Goal: Information Seeking & Learning: Learn about a topic

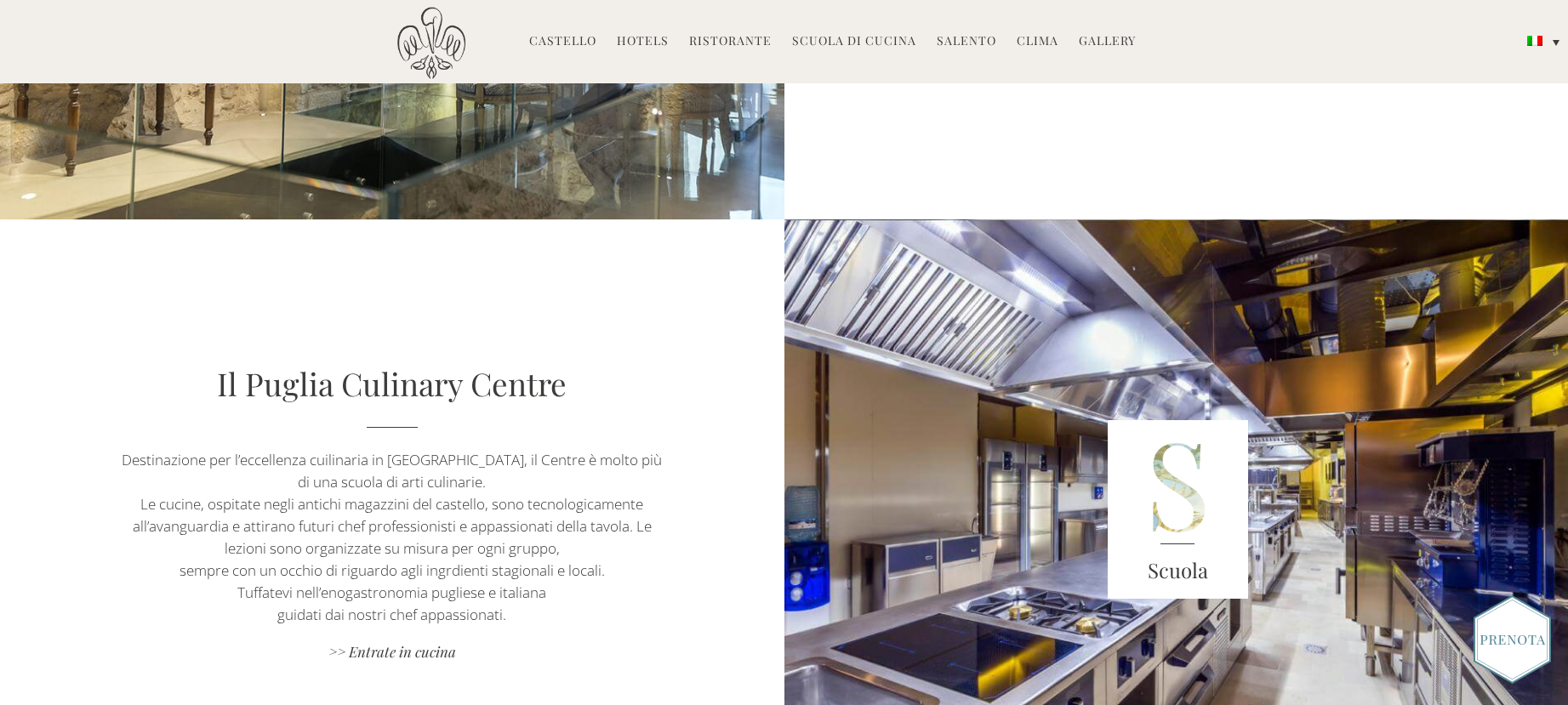
scroll to position [1351, 0]
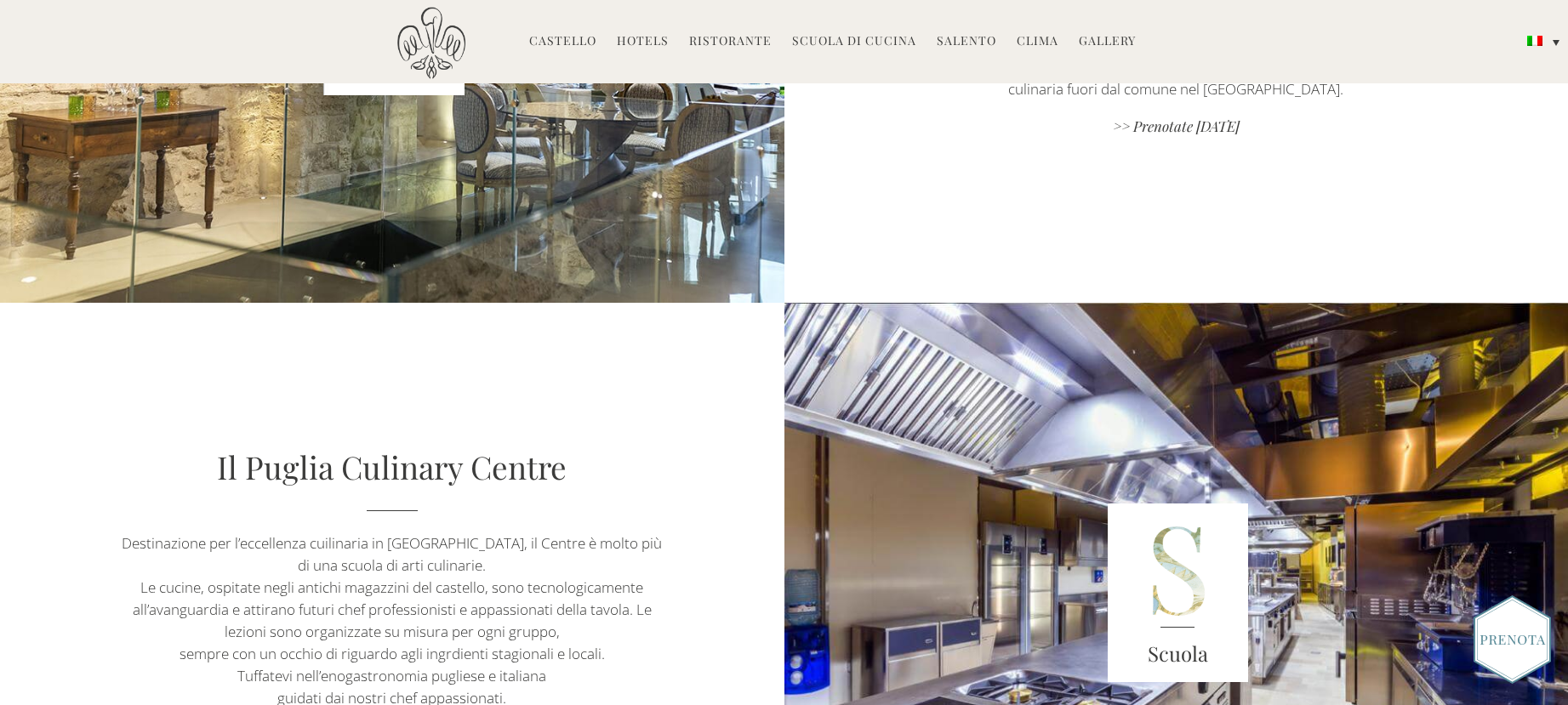
click at [571, 37] on link "Castello" at bounding box center [563, 42] width 67 height 19
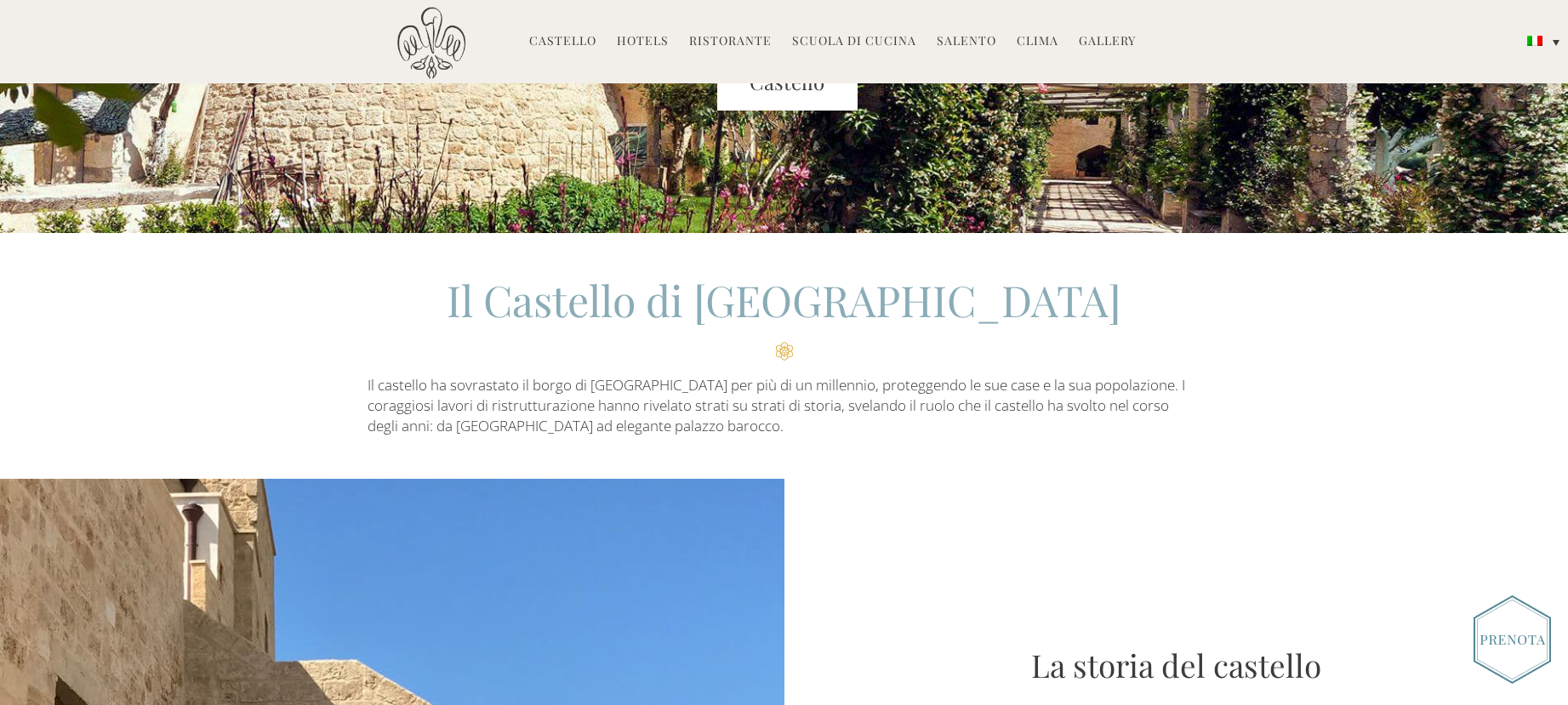
scroll to position [341, 0]
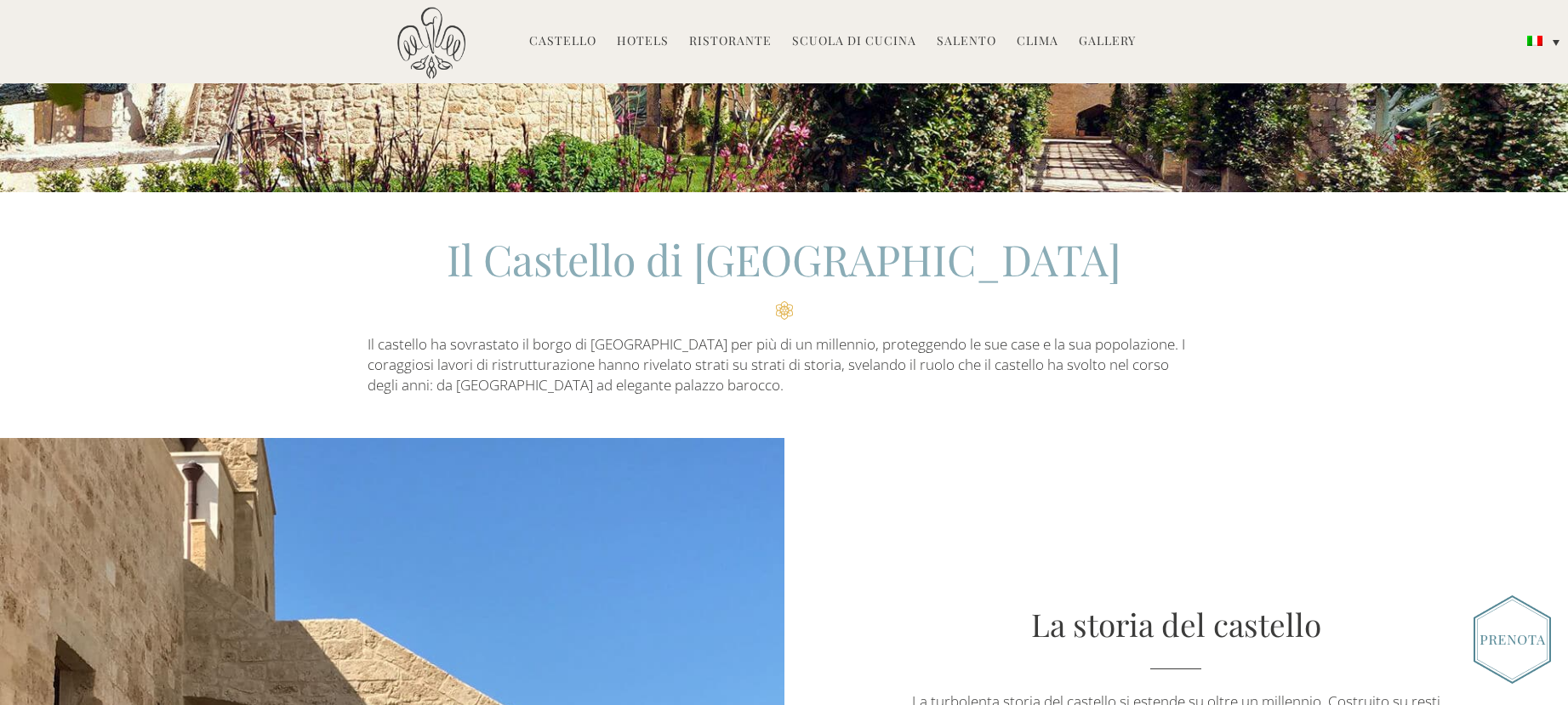
click at [368, 340] on p "Il castello ha sovrastato il borgo di [GEOGRAPHIC_DATA] per più di un millennio…" at bounding box center [784, 365] width 834 height 62
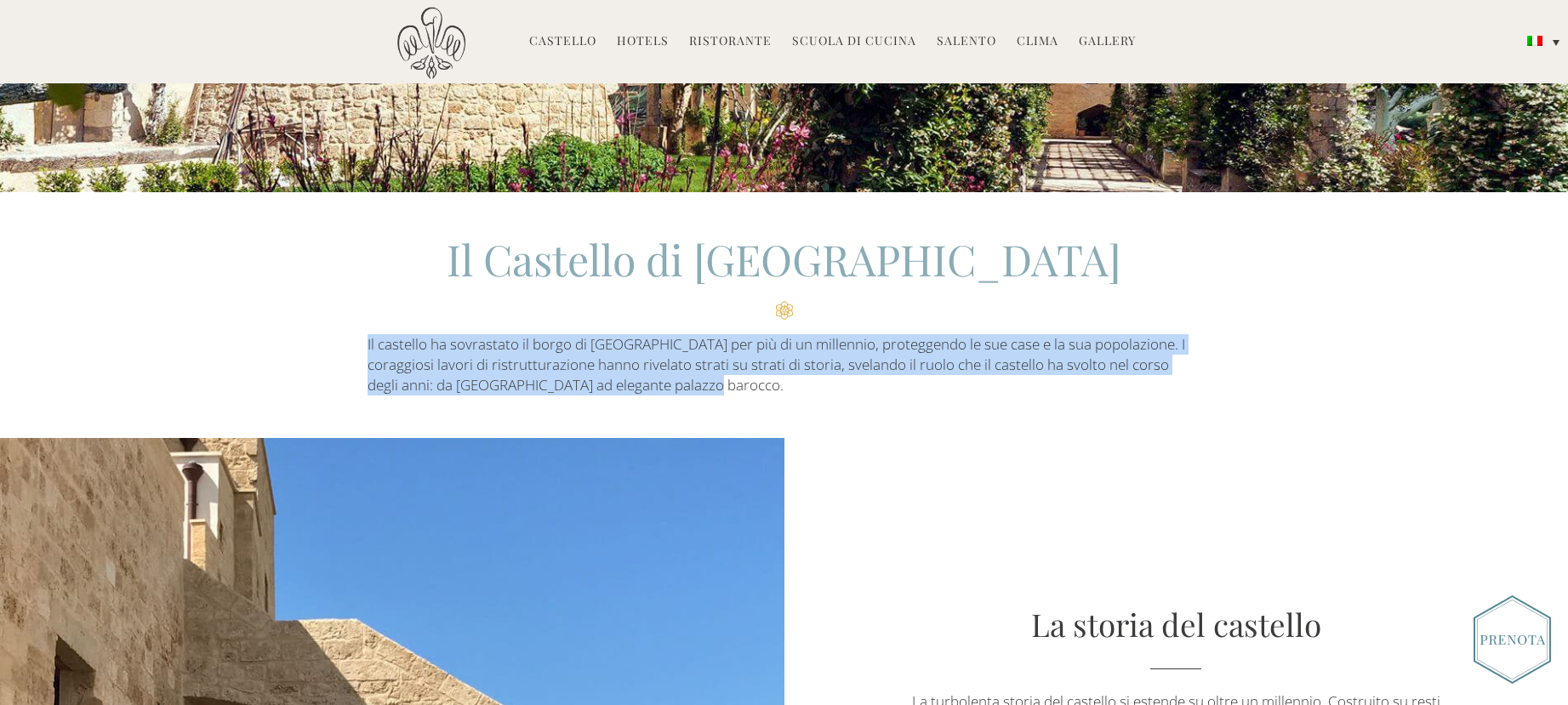
drag, startPoint x: 368, startPoint y: 343, endPoint x: 720, endPoint y: 384, distance: 354.4
click at [720, 384] on p "Il castello ha sovrastato il borgo di [GEOGRAPHIC_DATA] per più di un millennio…" at bounding box center [784, 365] width 834 height 62
copy p "Il castello ha sovrastato il borgo di [GEOGRAPHIC_DATA] per più di un millennio…"
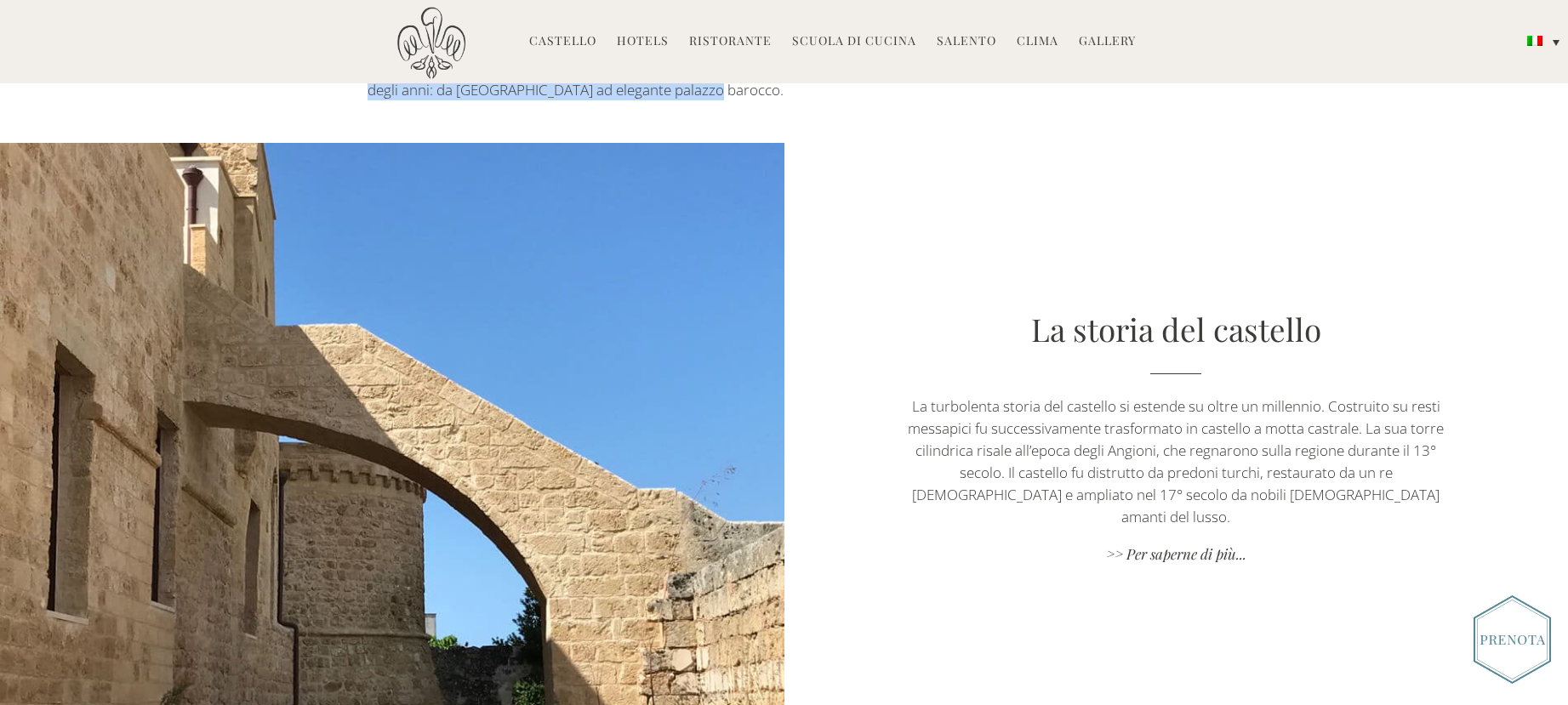
scroll to position [766, 0]
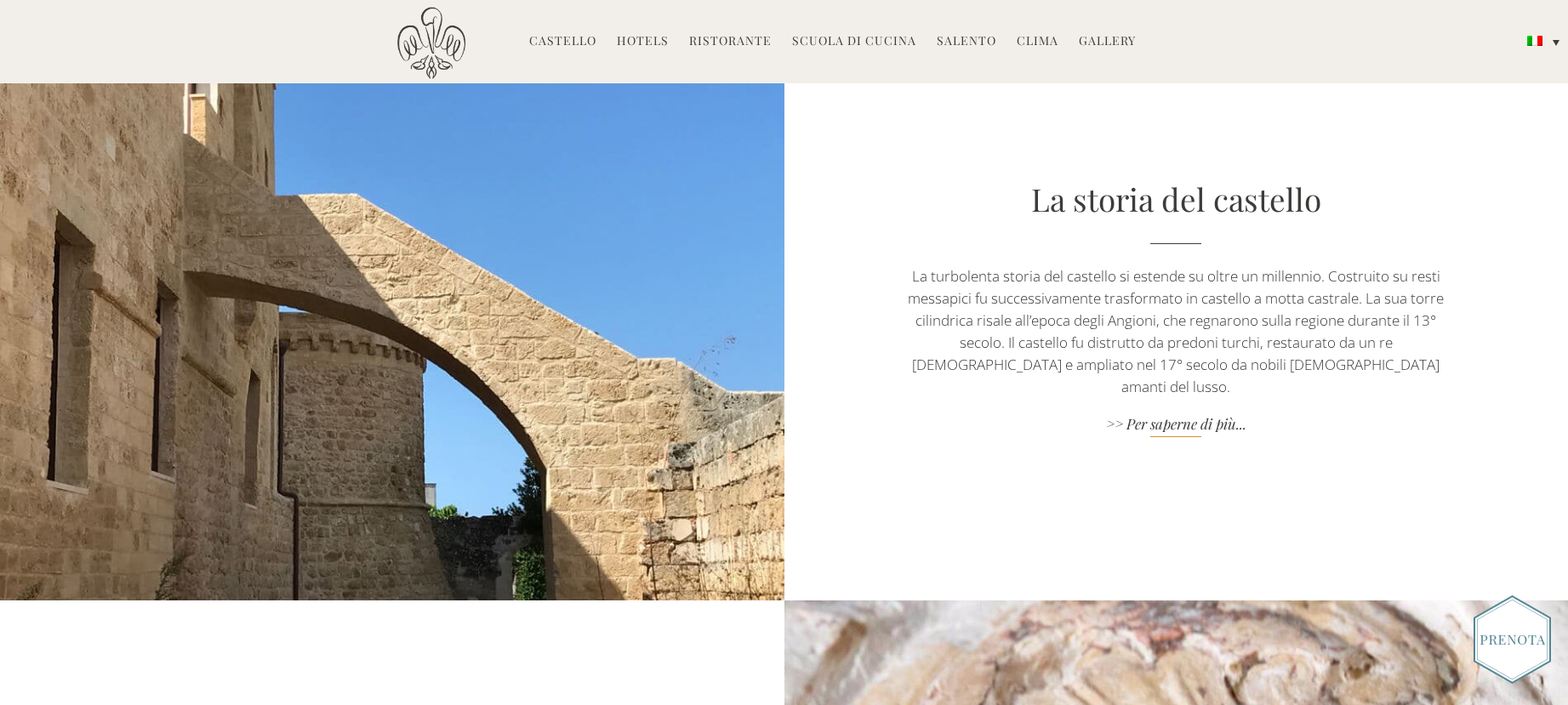
click at [1192, 414] on link ">> Per saperne di più..." at bounding box center [1176, 425] width 549 height 23
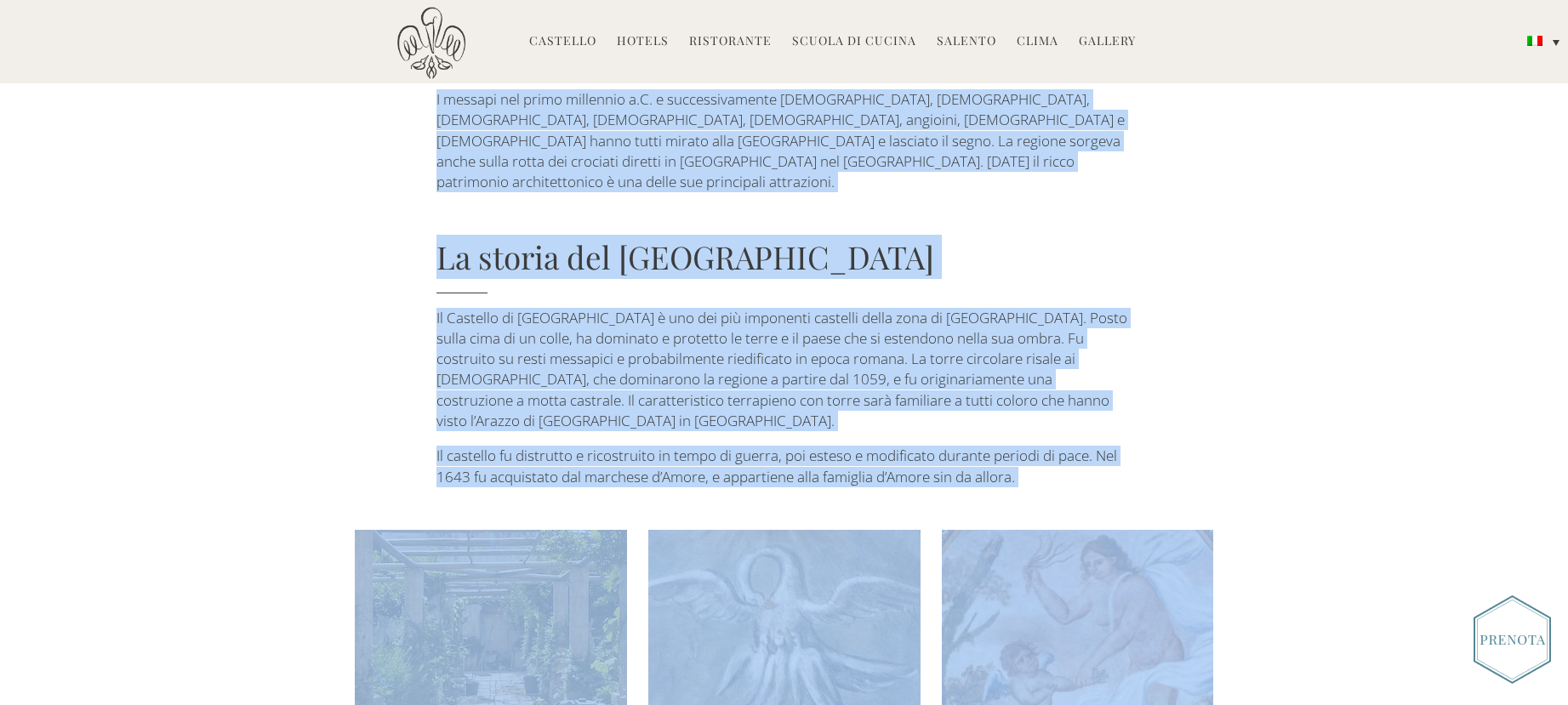
scroll to position [494, 0]
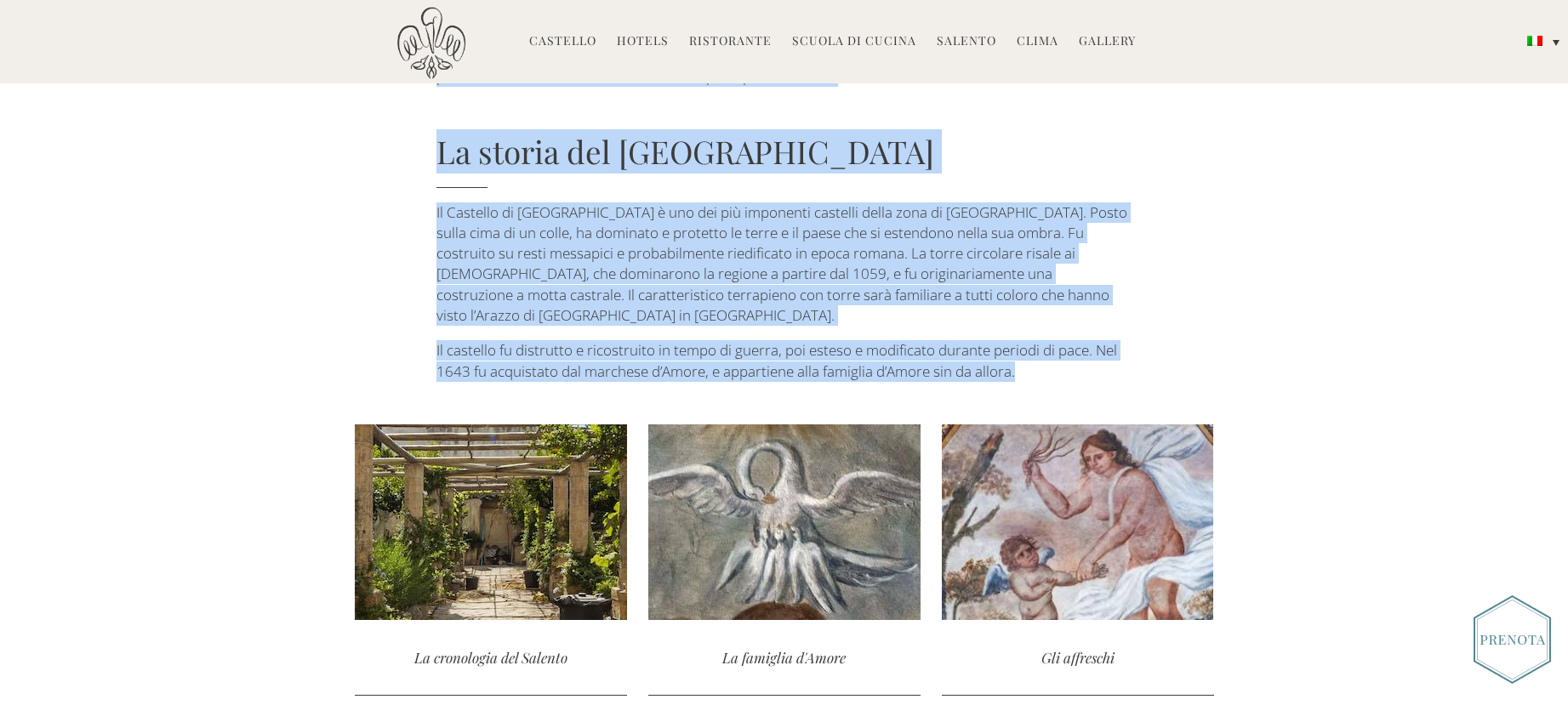
drag, startPoint x: 439, startPoint y: 308, endPoint x: 1175, endPoint y: 279, distance: 736.6
click at [1175, 279] on div "Storia Conquistata e colonizzata: una storia della Puglia Nel corso dei secoli …" at bounding box center [784, 20] width 860 height 722
copy div "Conquistata e colonizzata: una storia della Puglia Nel corso dei secoli numeros…"
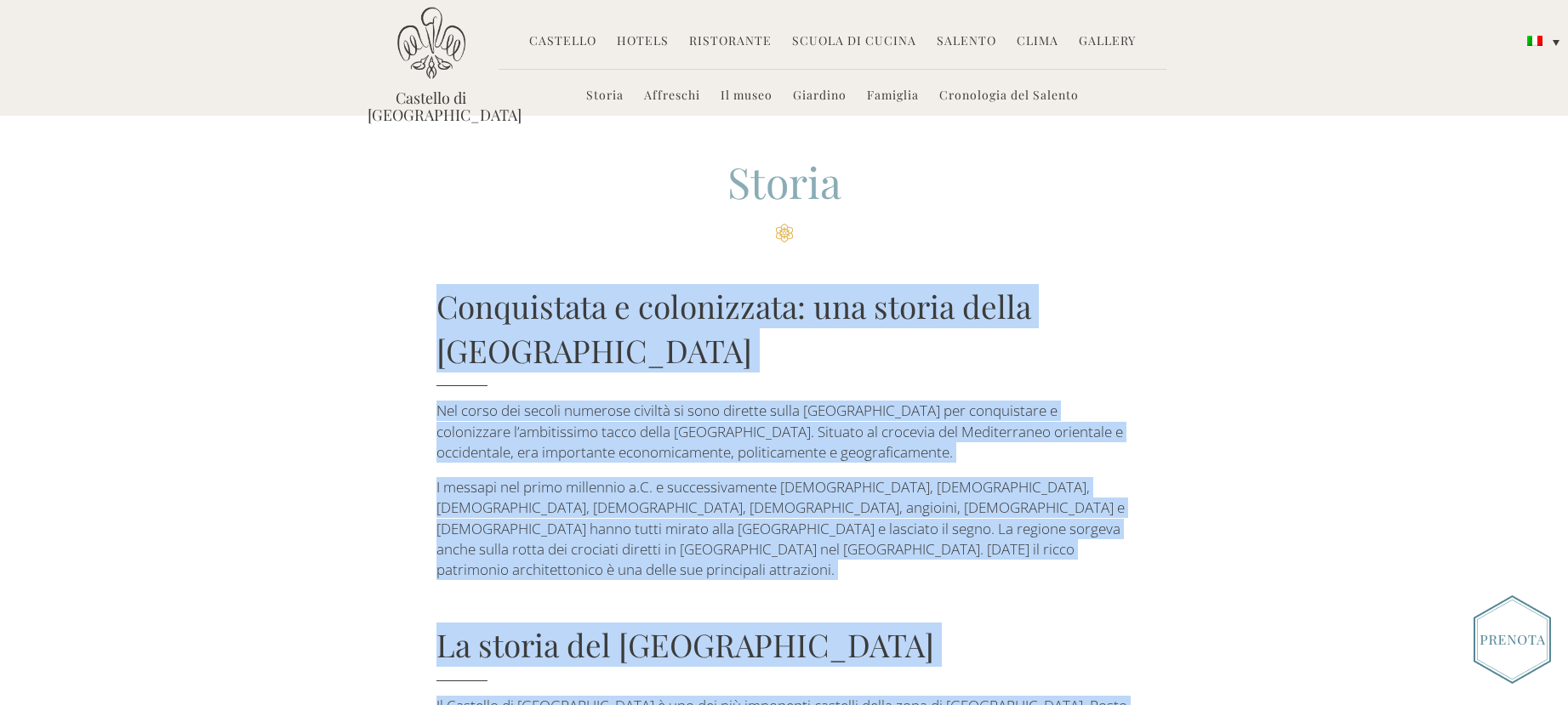
scroll to position [0, 0]
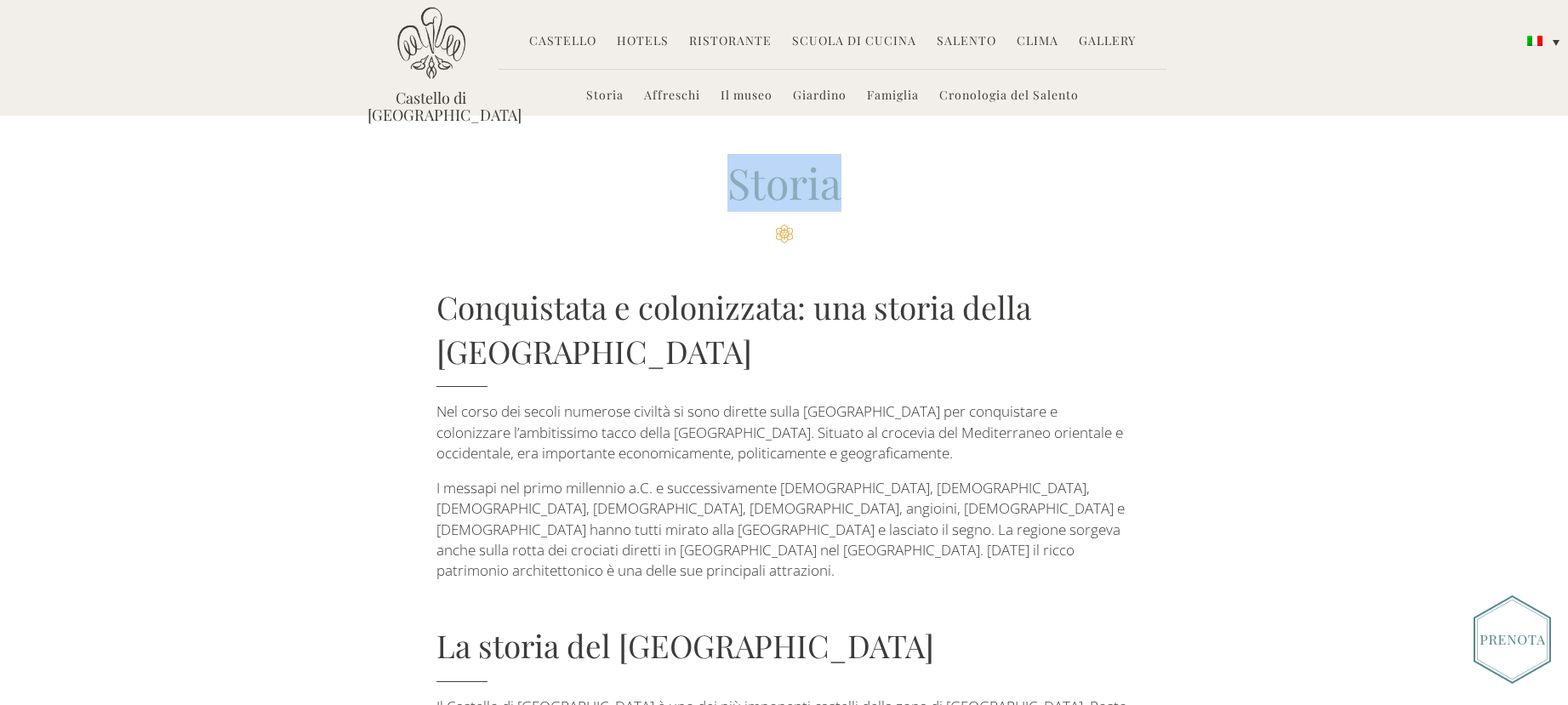
drag, startPoint x: 845, startPoint y: 190, endPoint x: 729, endPoint y: 203, distance: 116.7
click at [729, 203] on h2 "Storia" at bounding box center [784, 198] width 695 height 89
copy h2 "Storia"
click at [964, 38] on link "Salento" at bounding box center [966, 42] width 59 height 19
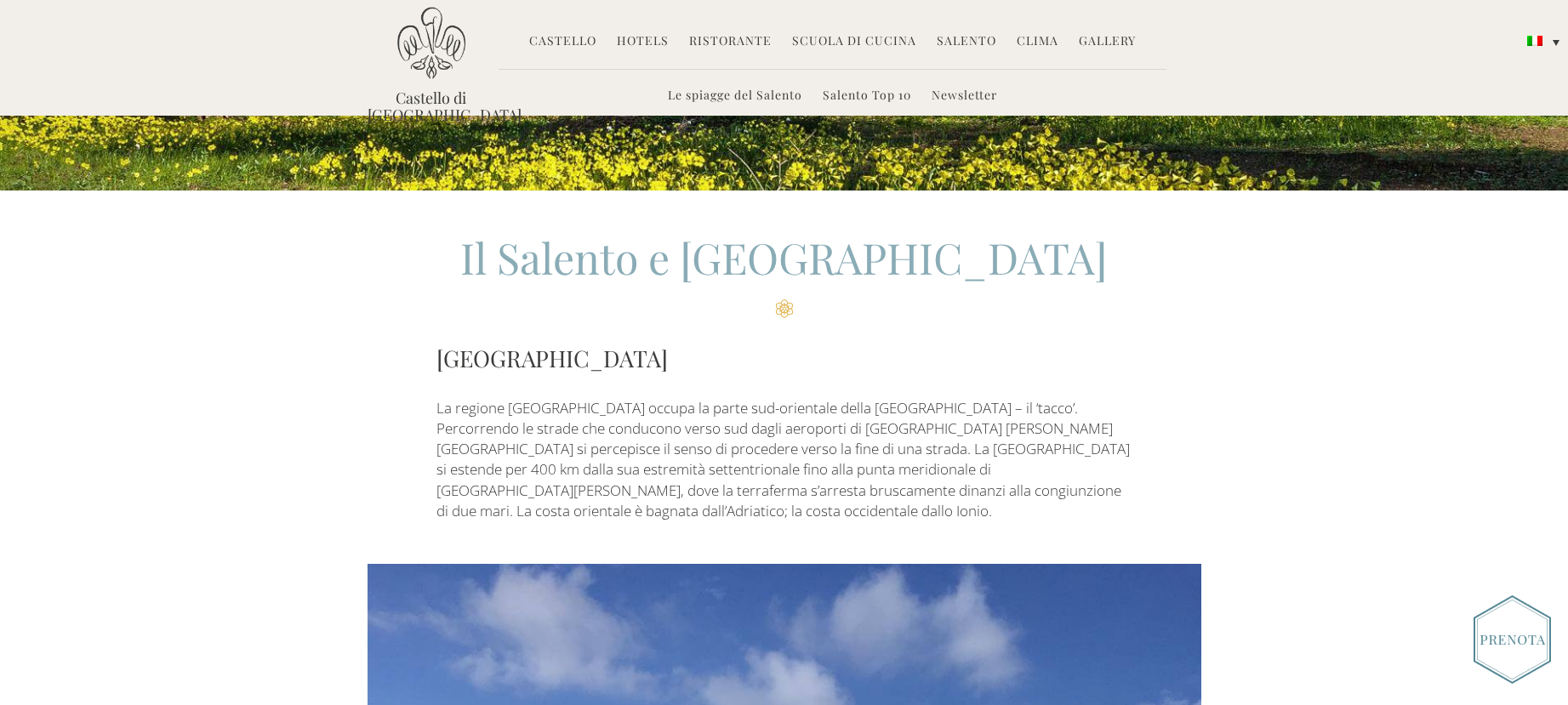
scroll to position [341, 0]
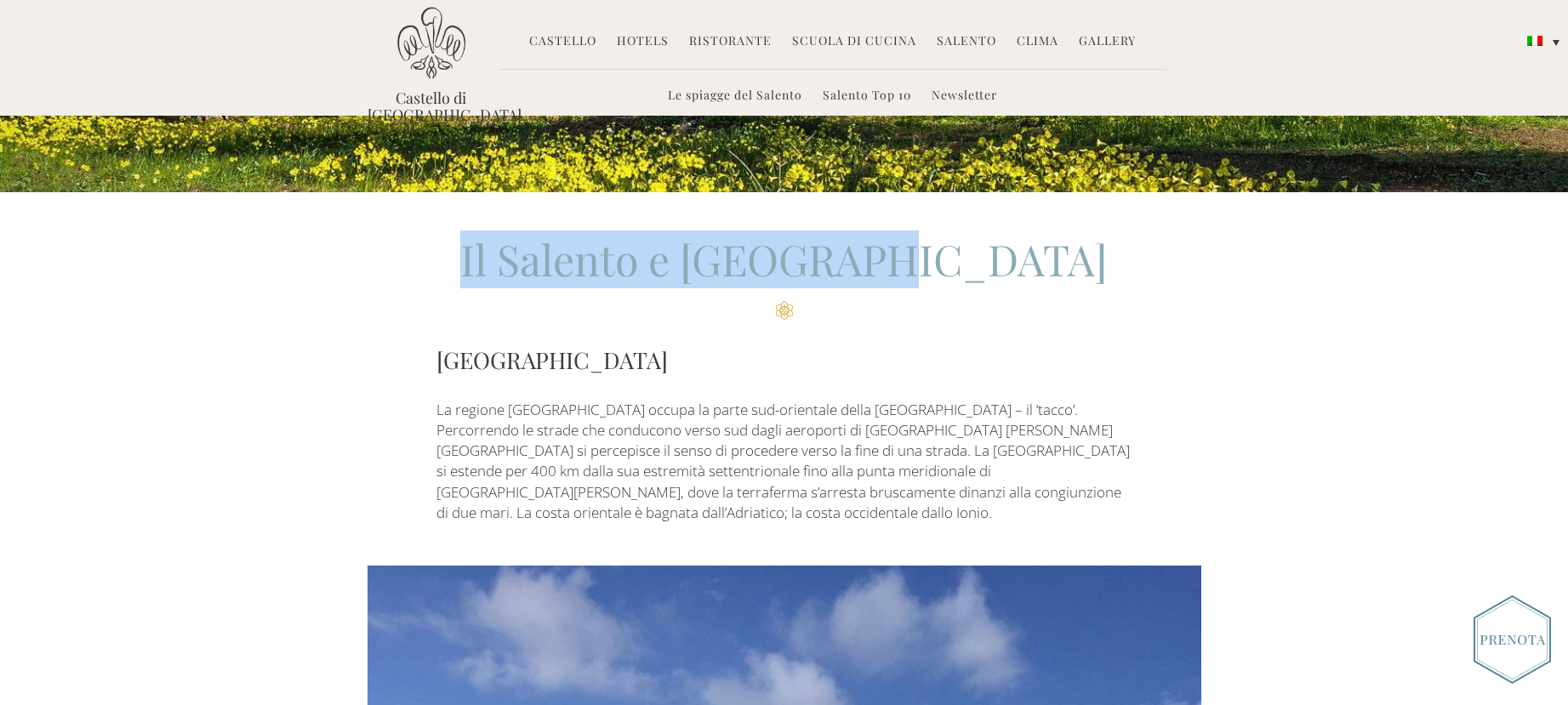
drag, startPoint x: 971, startPoint y: 267, endPoint x: 591, endPoint y: 275, distance: 380.1
click at [591, 275] on h2 "Il Salento e [GEOGRAPHIC_DATA]" at bounding box center [784, 275] width 695 height 89
copy h2 "Il Salento e la Puglia"
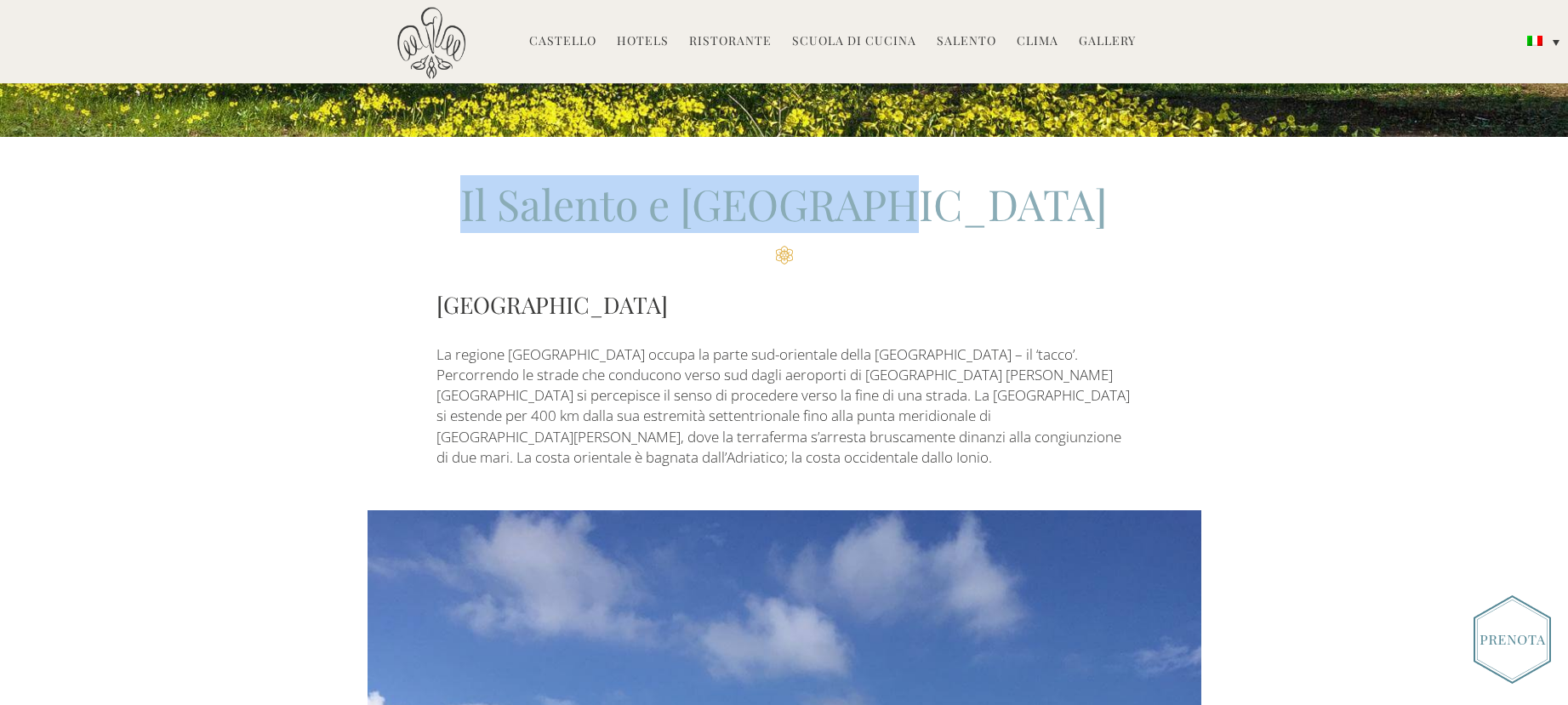
scroll to position [425, 0]
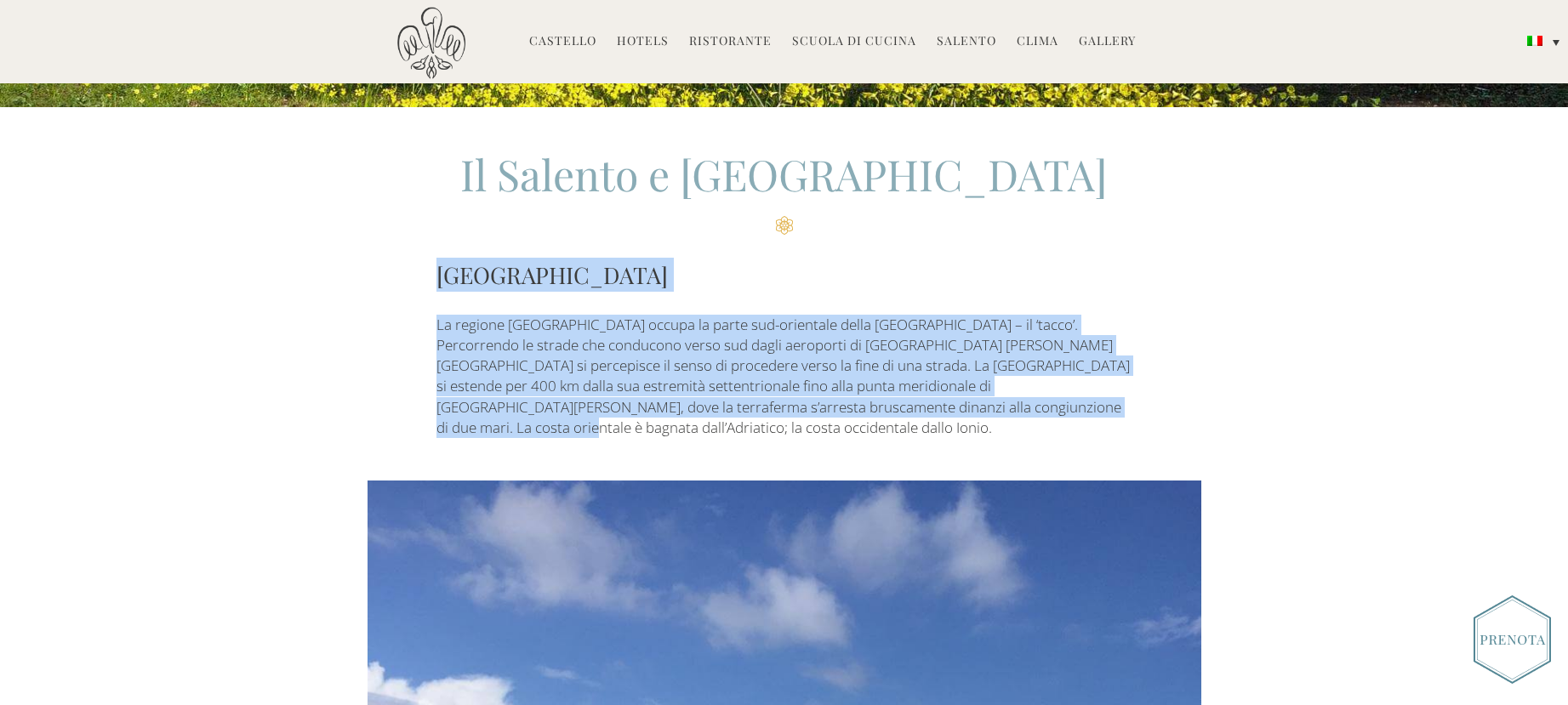
drag, startPoint x: 437, startPoint y: 275, endPoint x: 939, endPoint y: 407, distance: 519.1
click at [939, 407] on div "Il Salento e la Puglia PUGLIA La regione Puglia occupa la parte sud-orientale d…" at bounding box center [784, 292] width 695 height 293
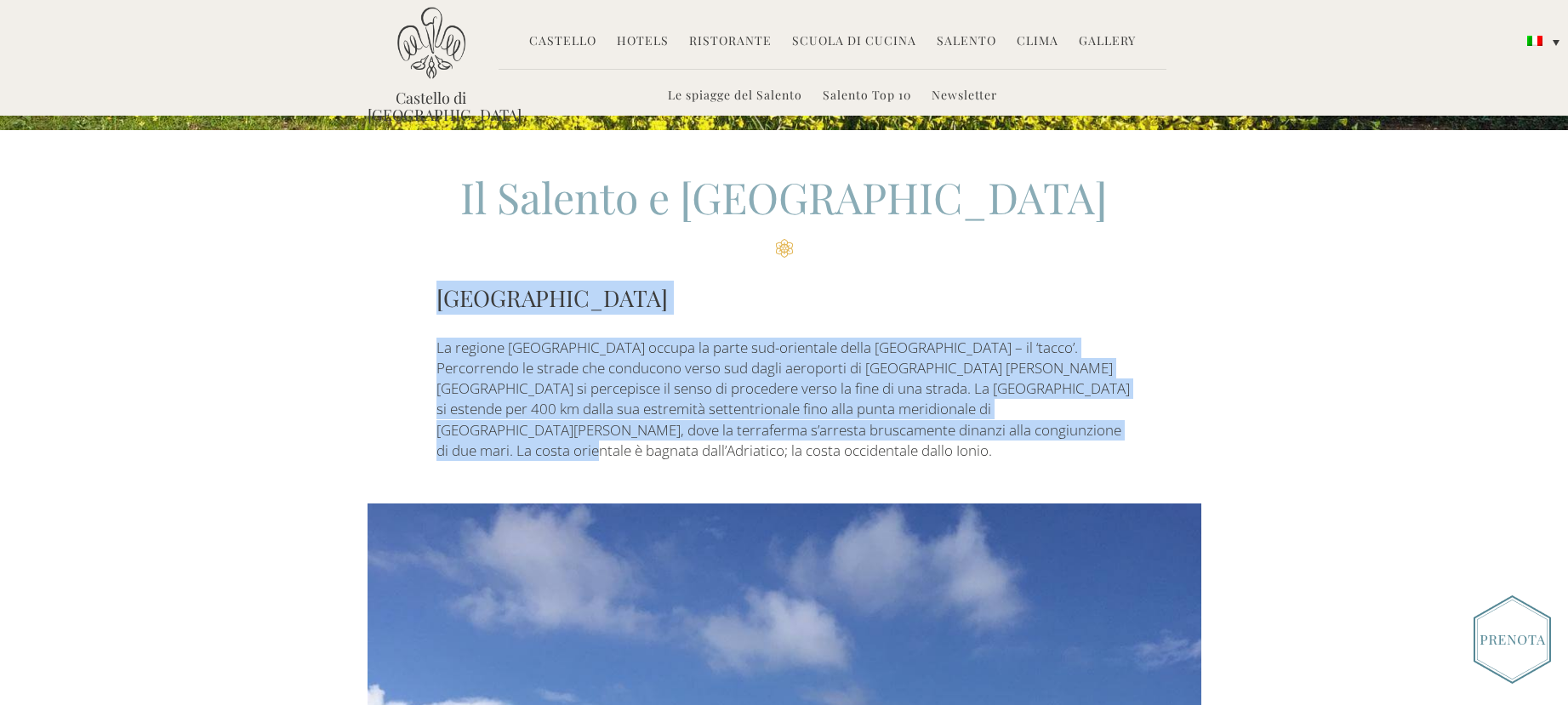
scroll to position [341, 0]
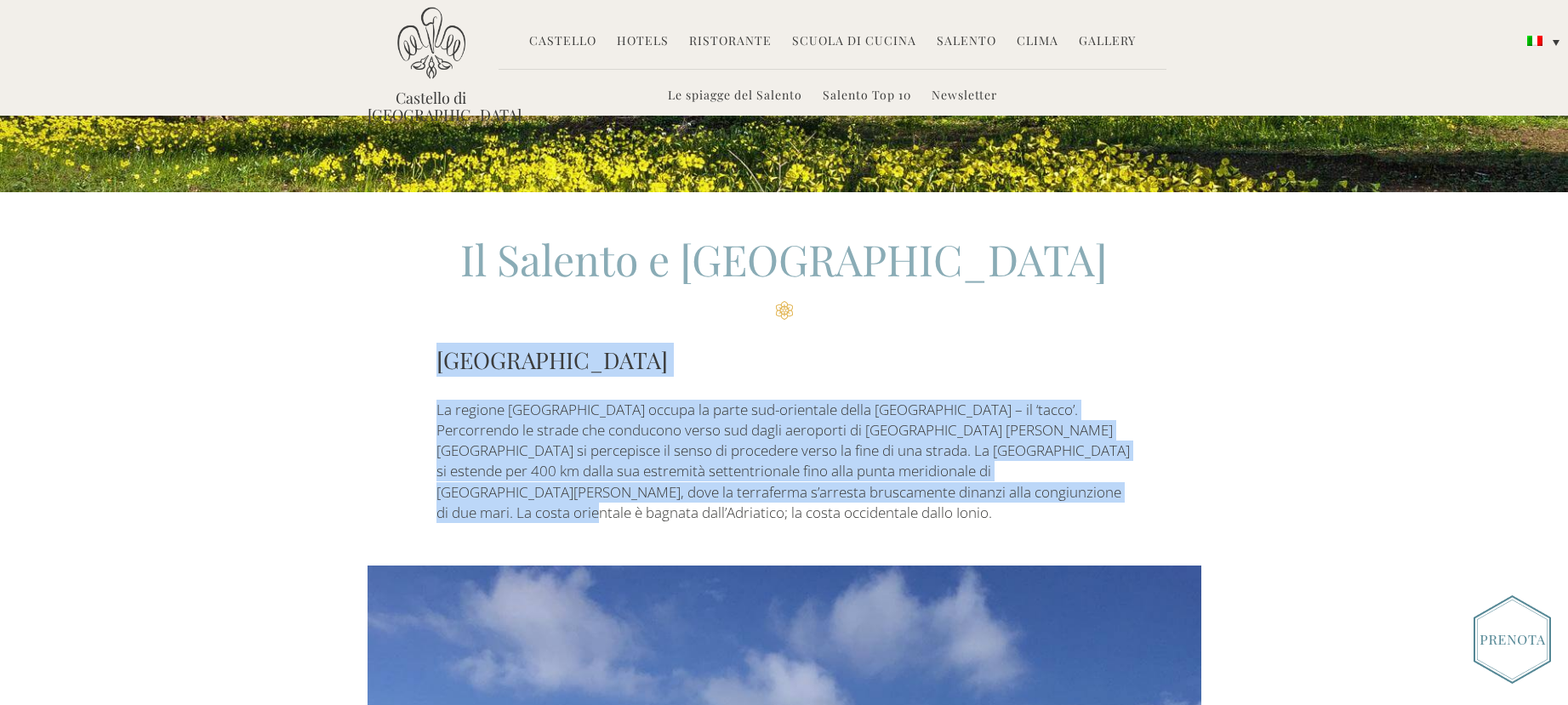
click at [446, 368] on h3 "PUGLIA" at bounding box center [784, 360] width 695 height 34
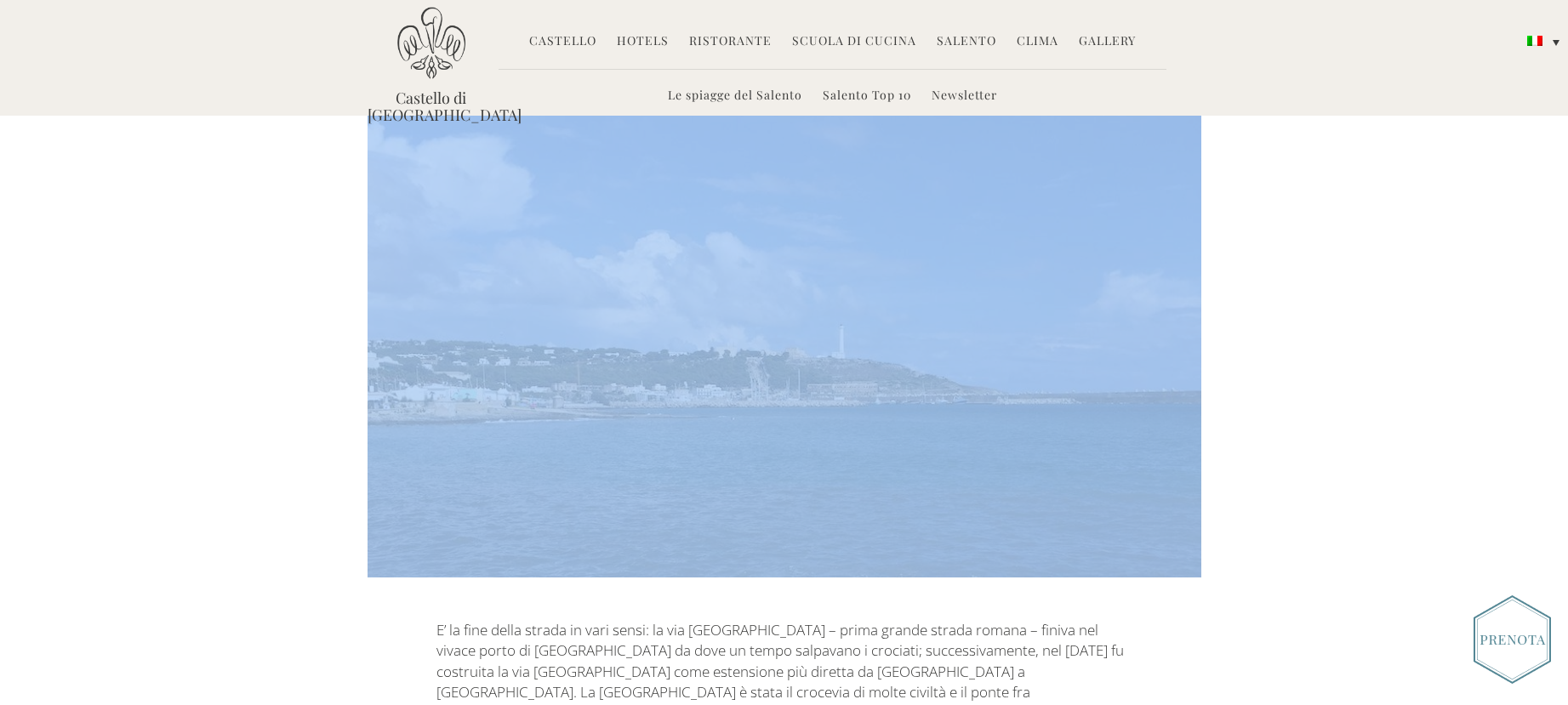
scroll to position [0, 0]
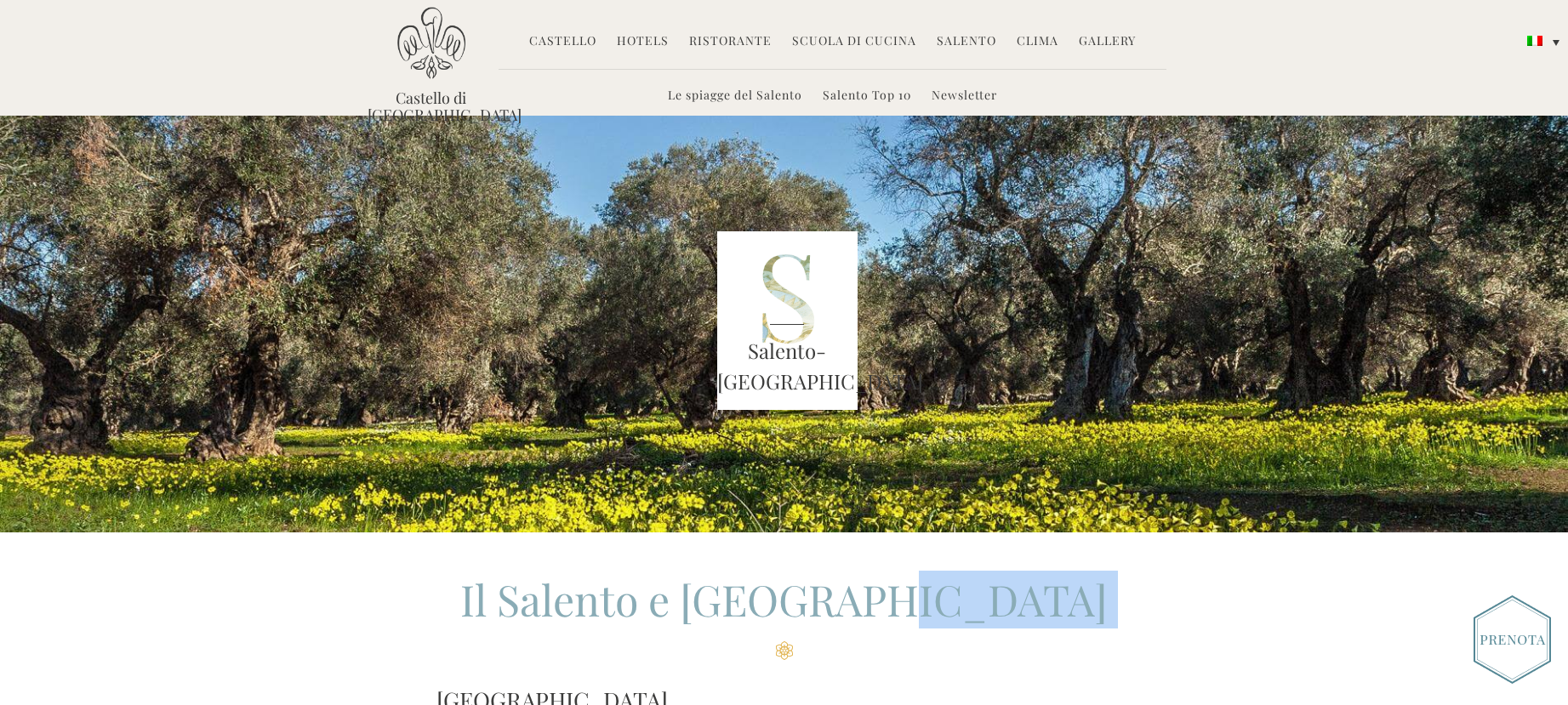
drag, startPoint x: 437, startPoint y: 362, endPoint x: 1132, endPoint y: 608, distance: 737.3
click at [1132, 608] on div "Il Salento e la Puglia PUGLIA La regione Puglia occupa la parte sud-orientale d…" at bounding box center [784, 717] width 860 height 293
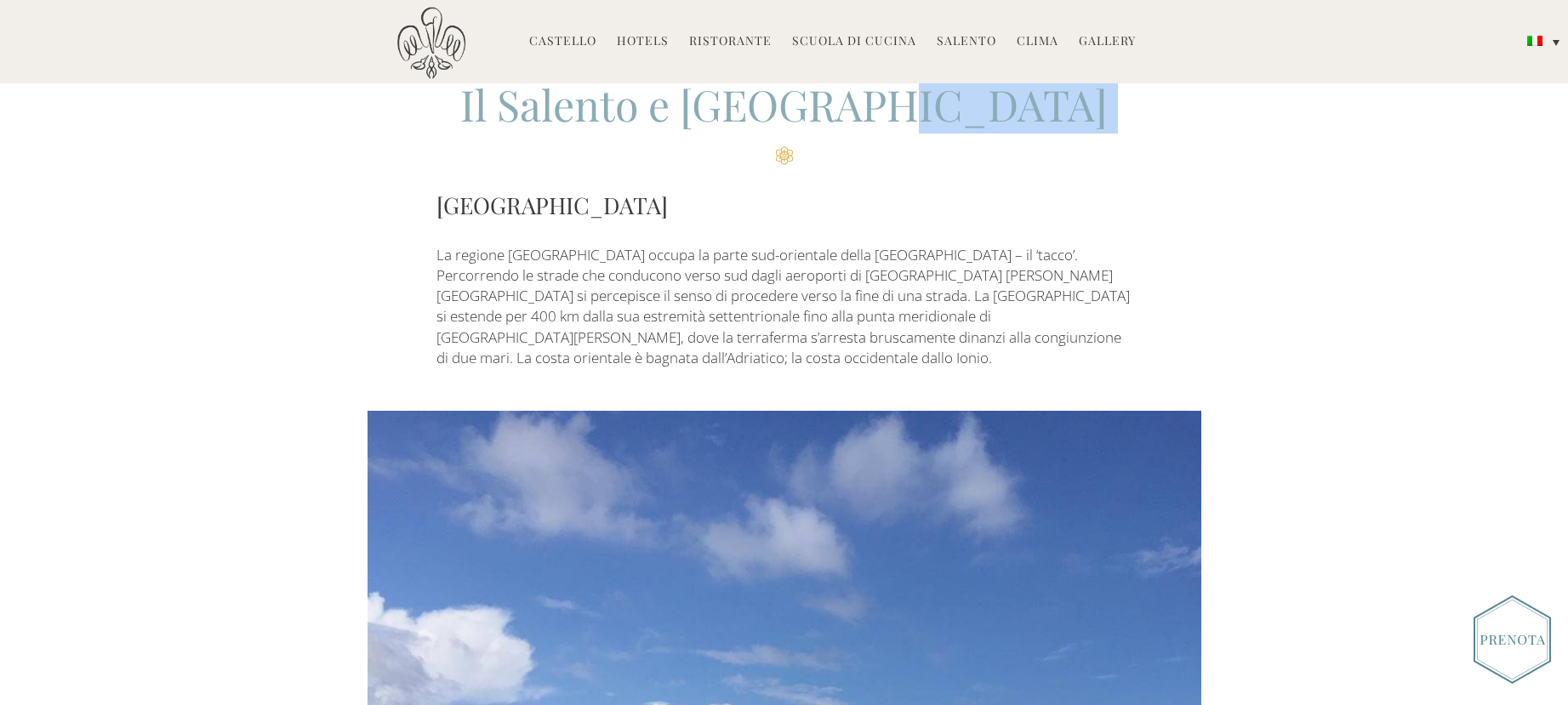
scroll to position [510, 0]
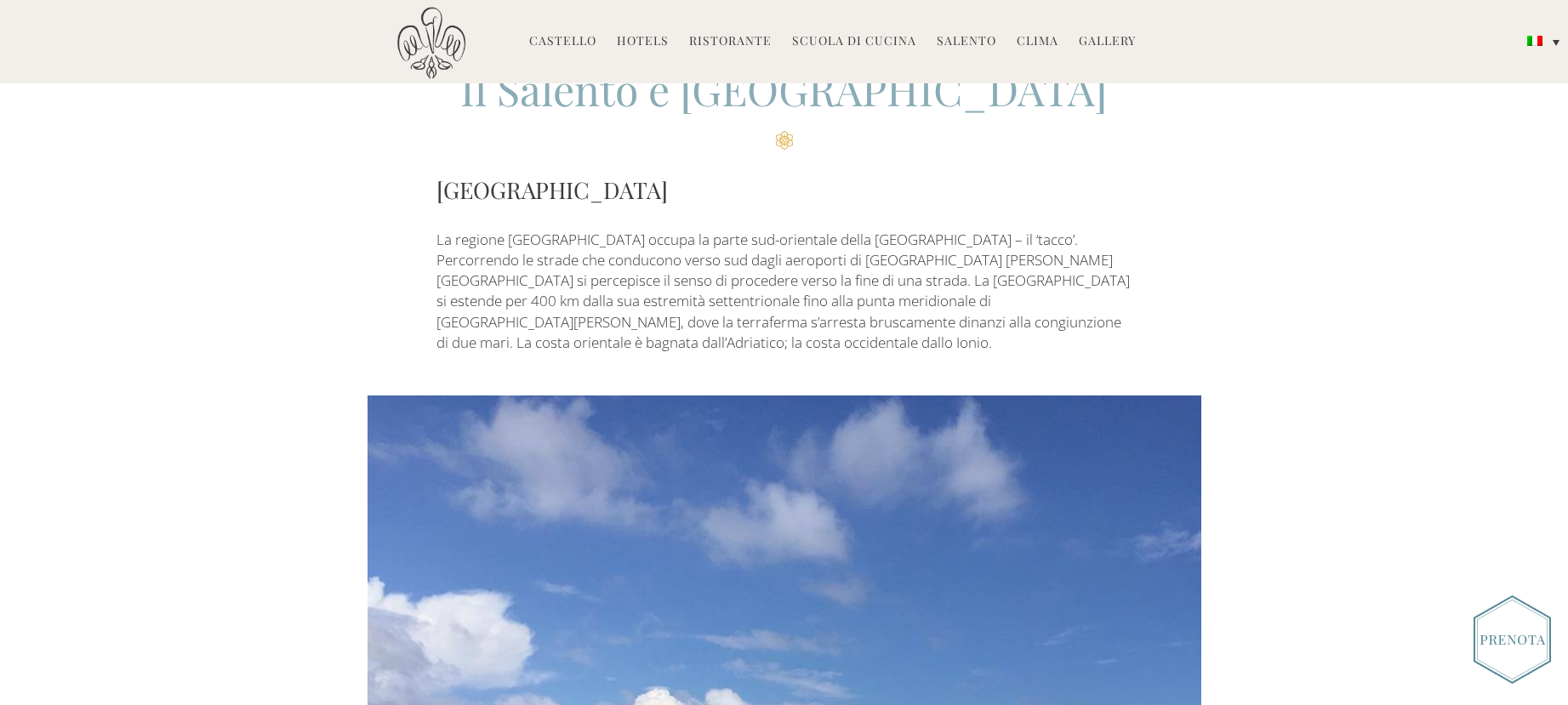
click at [573, 219] on div "Il Salento e la Puglia PUGLIA La regione Puglia occupa la parte sud-orientale d…" at bounding box center [784, 206] width 695 height 293
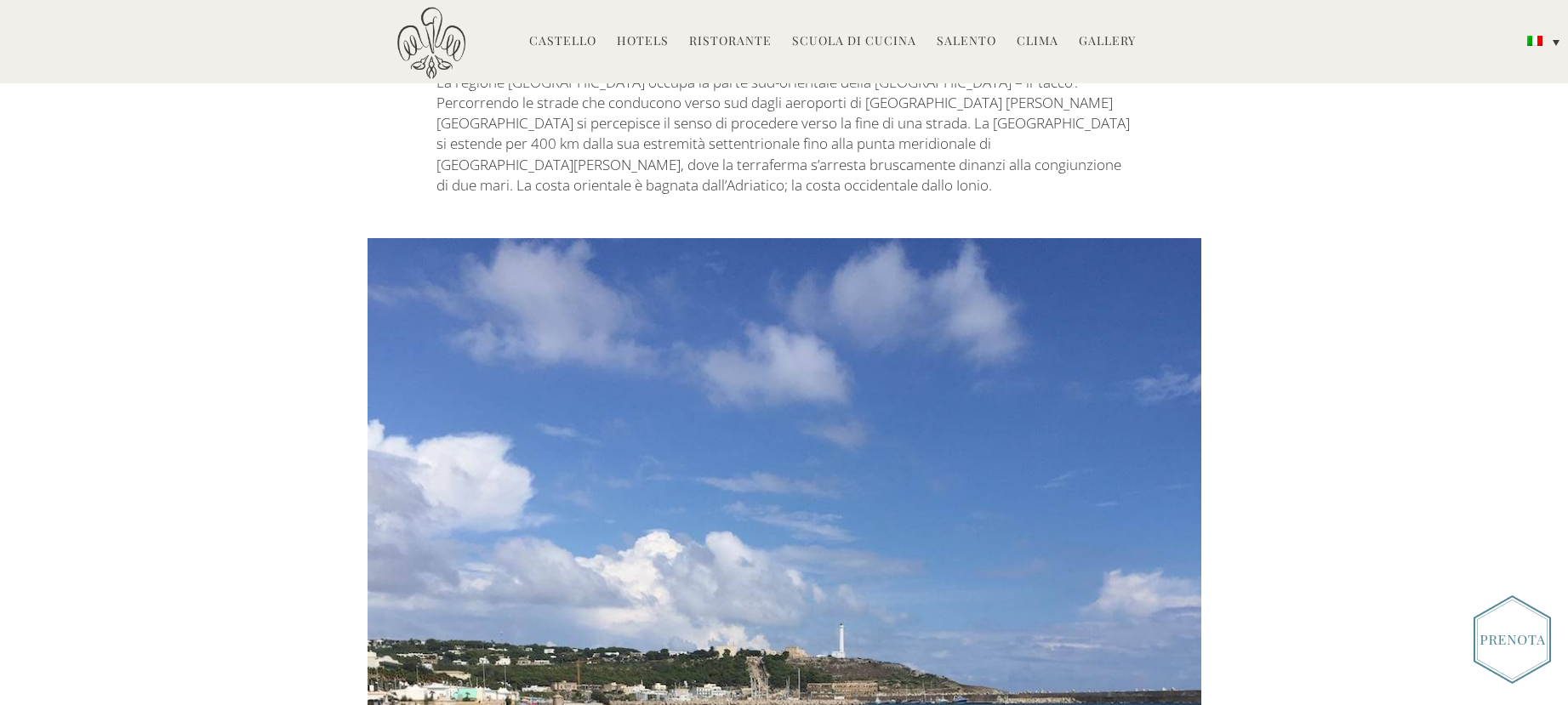
scroll to position [681, 0]
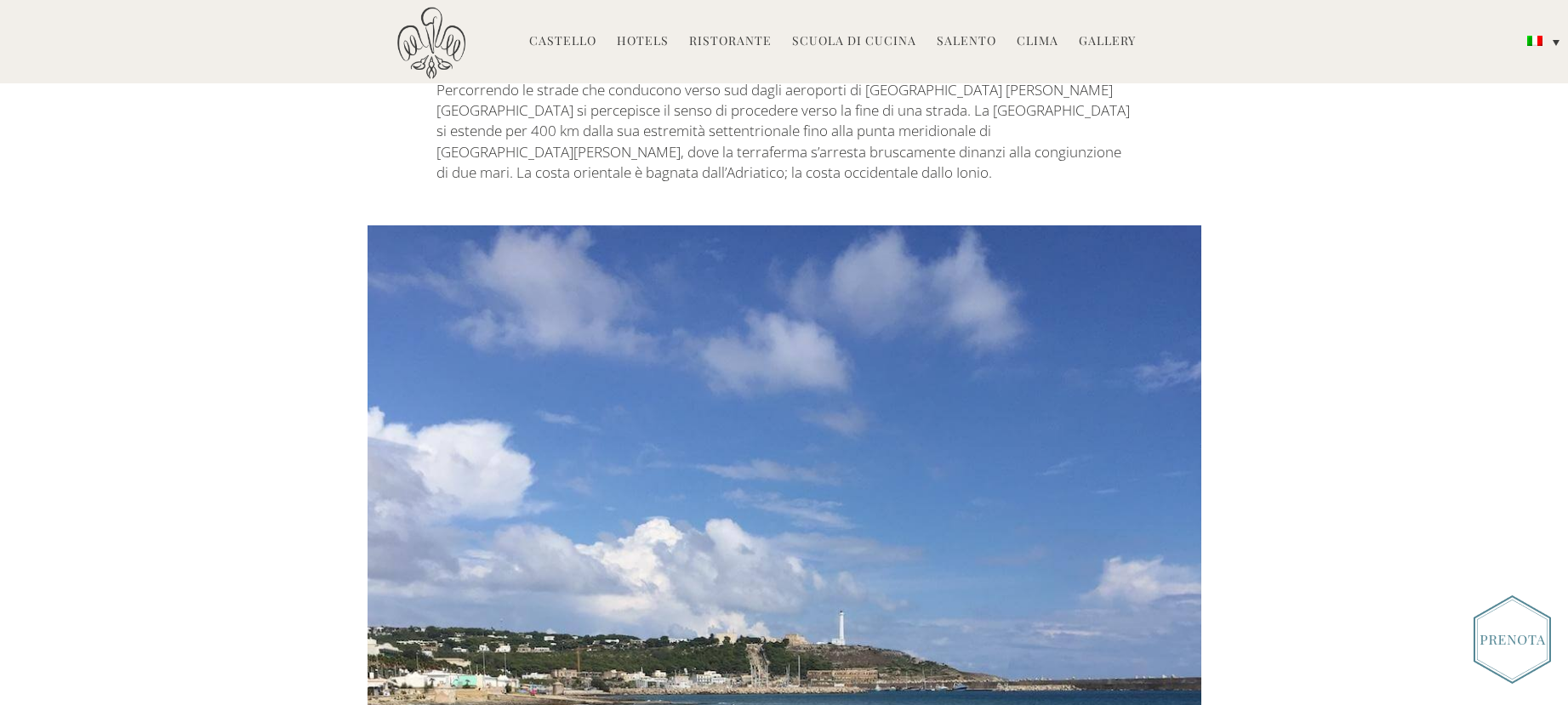
click at [498, 155] on p "La regione Puglia occupa la parte sud-orientale della penisola italiana – il ‘t…" at bounding box center [784, 121] width 695 height 124
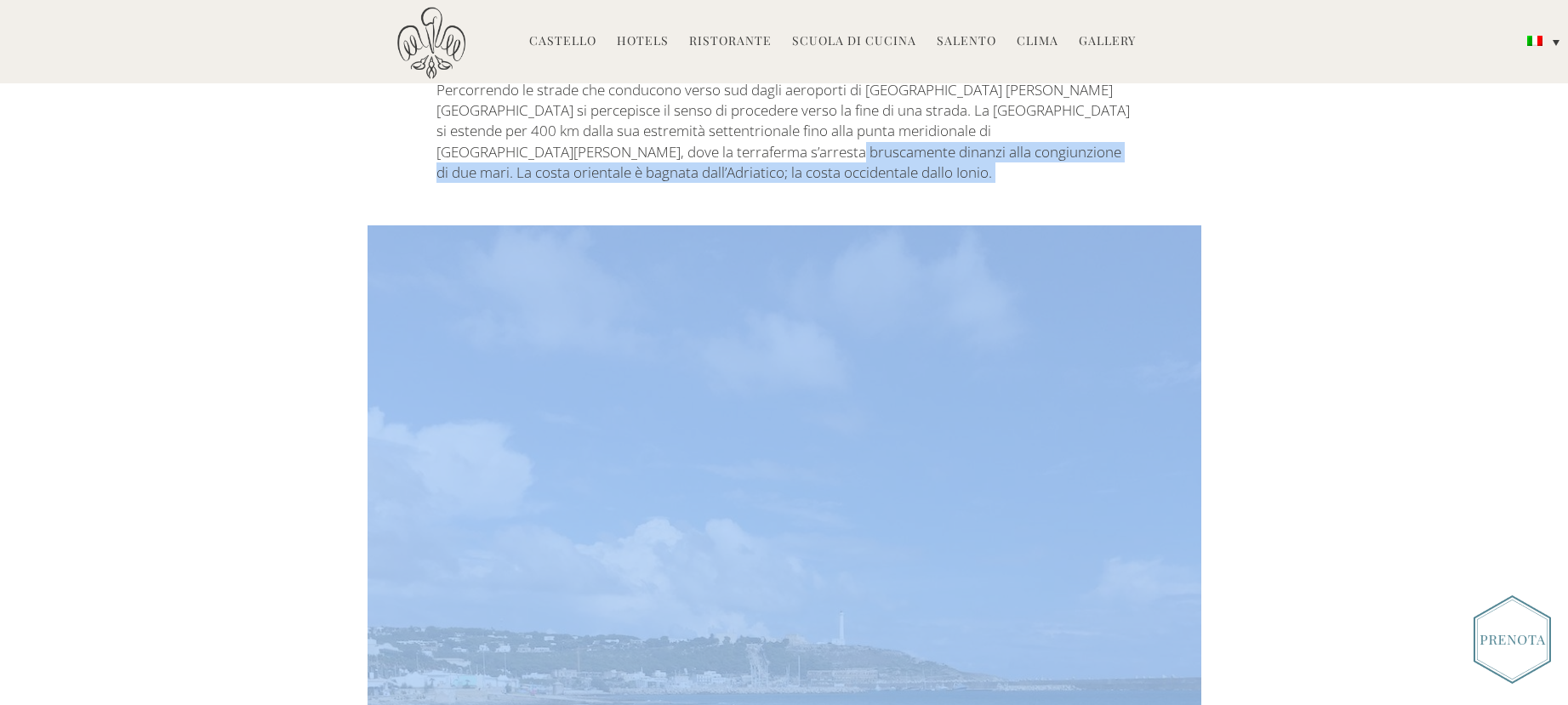
drag, startPoint x: 498, startPoint y: 155, endPoint x: 680, endPoint y: 165, distance: 182.3
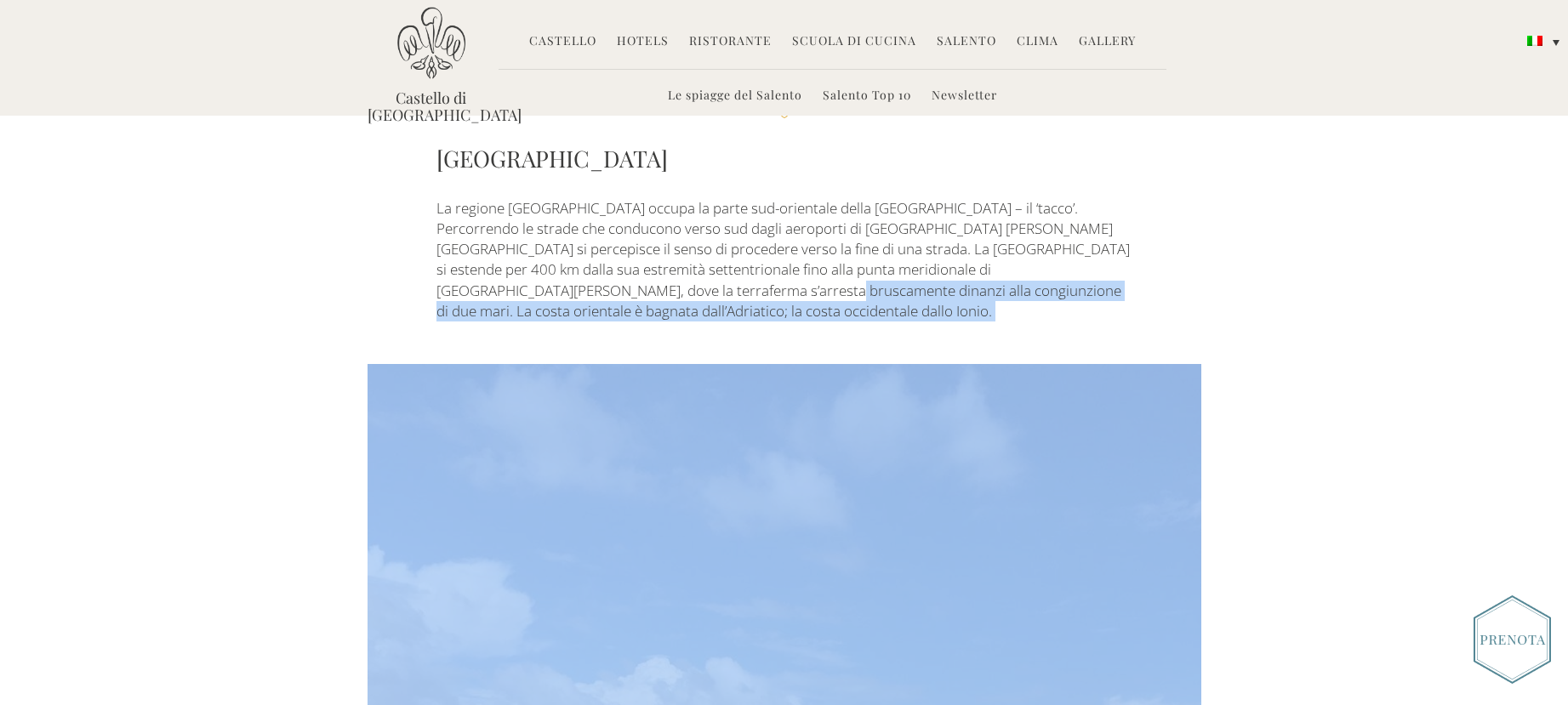
scroll to position [510, 0]
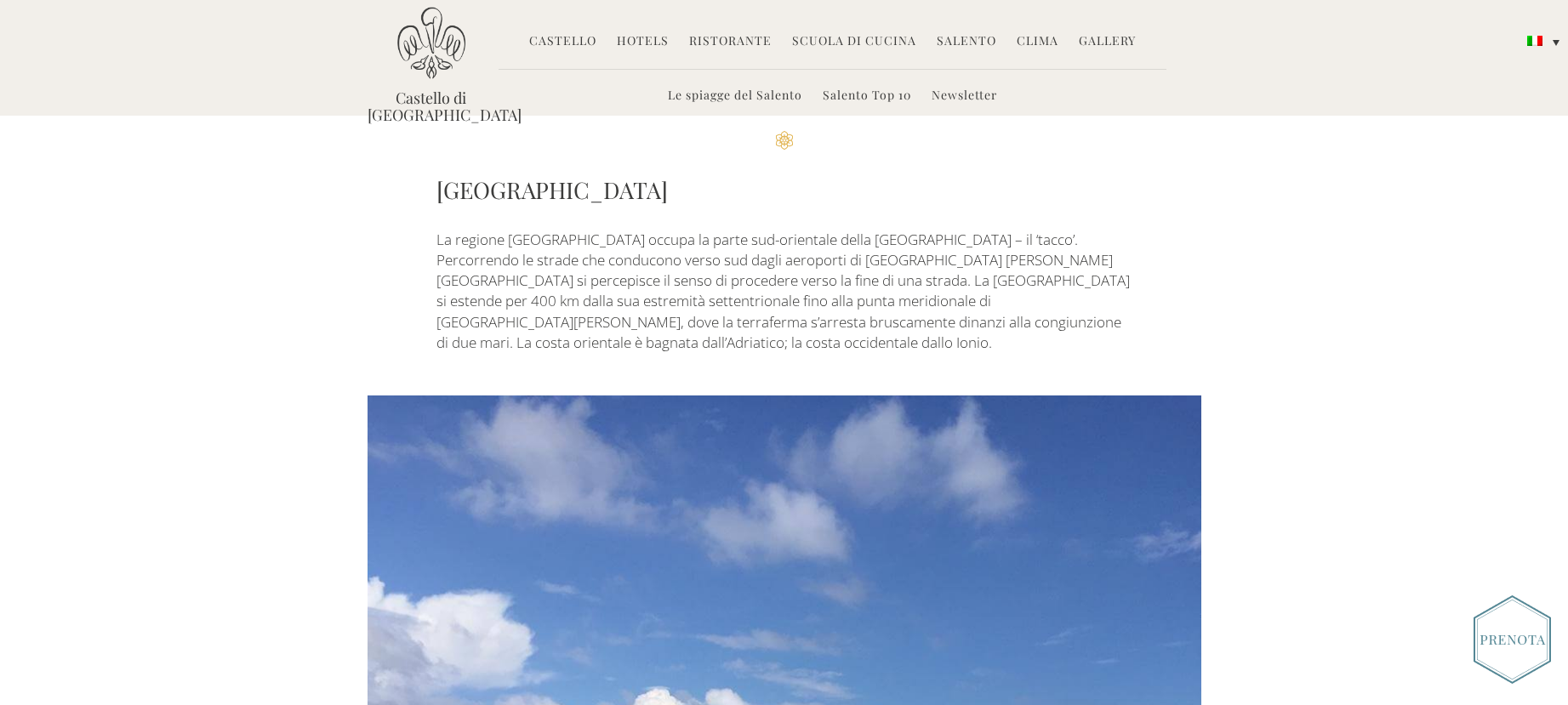
click at [440, 240] on p "La regione Puglia occupa la parte sud-orientale della penisola italiana – il ‘t…" at bounding box center [784, 292] width 695 height 124
click at [439, 196] on h3 "PUGLIA" at bounding box center [784, 190] width 695 height 34
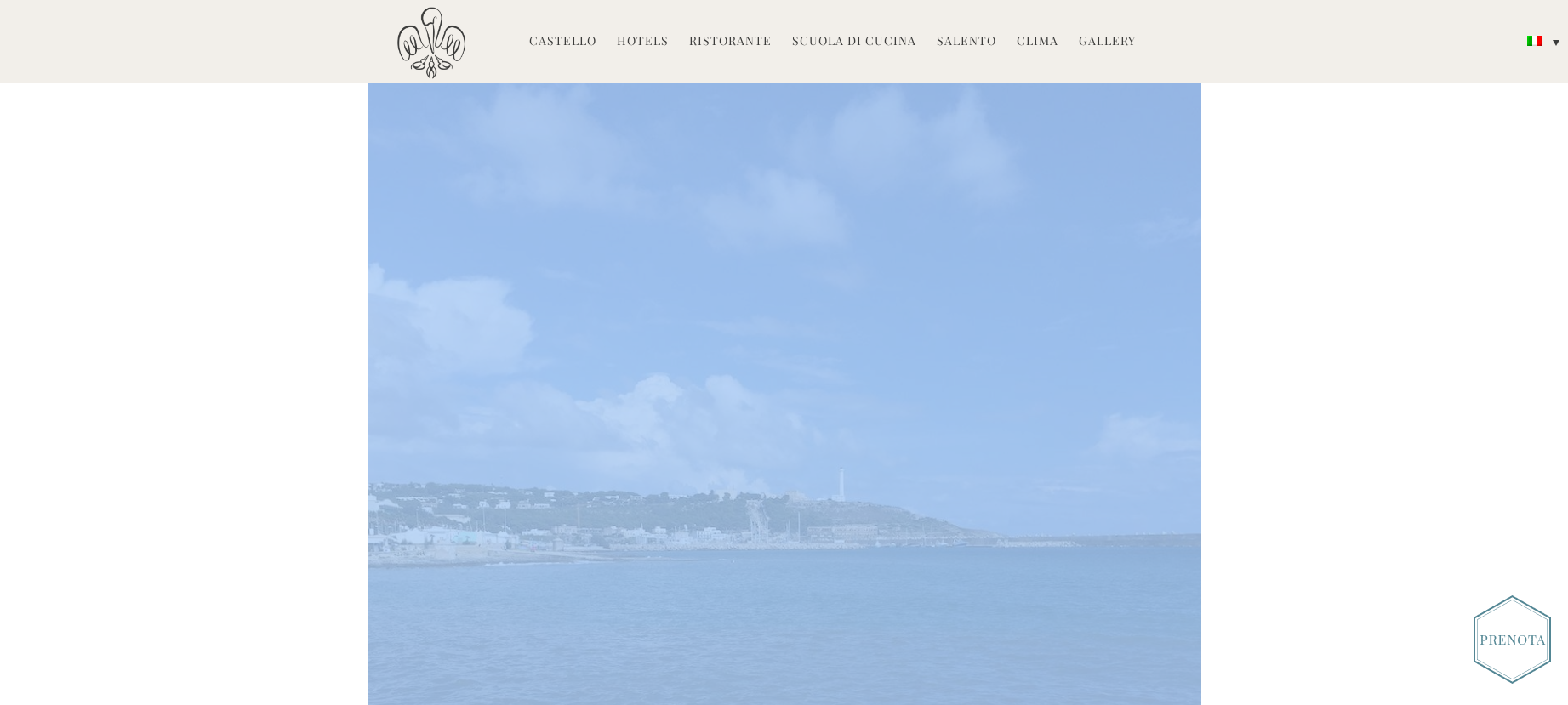
scroll to position [996, 0]
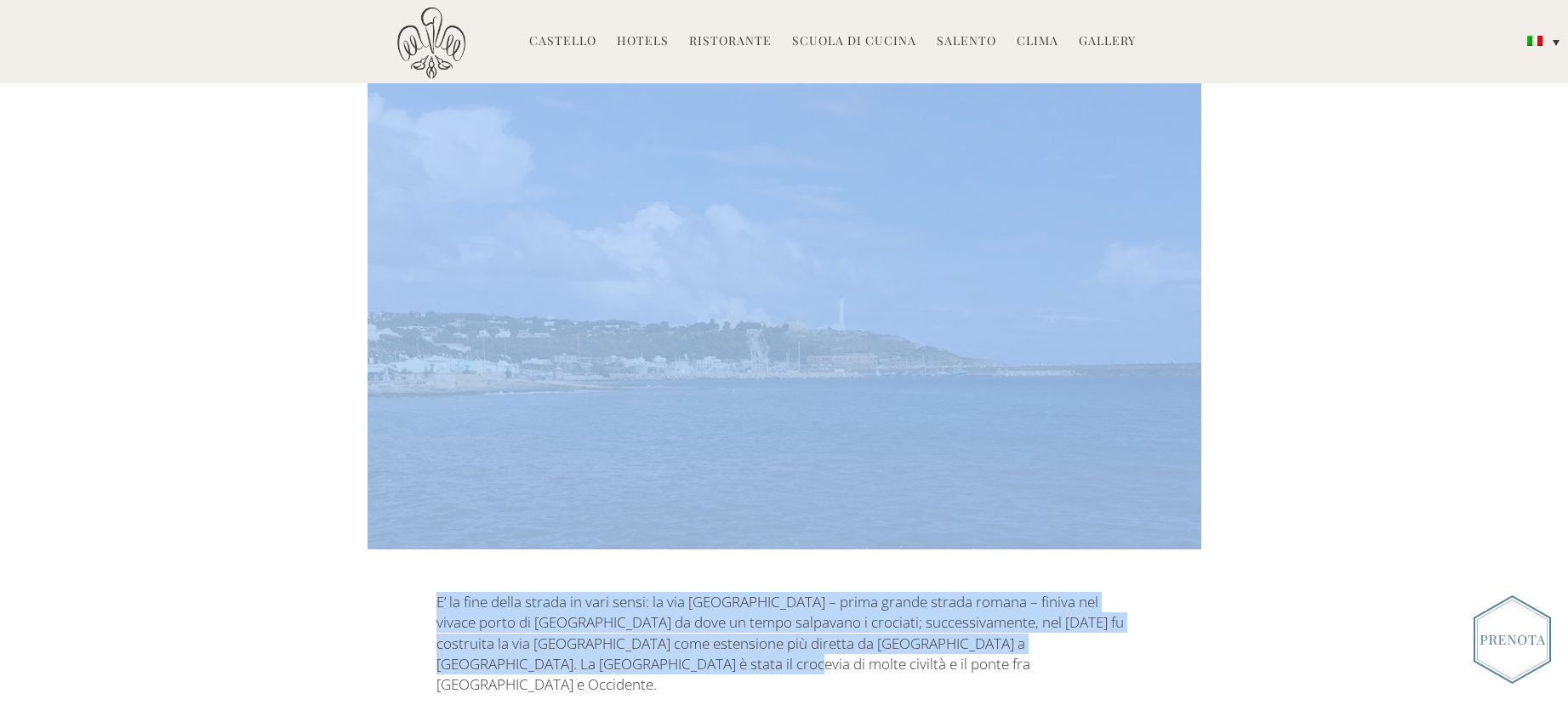
drag, startPoint x: 439, startPoint y: 192, endPoint x: 1104, endPoint y: 646, distance: 805.2
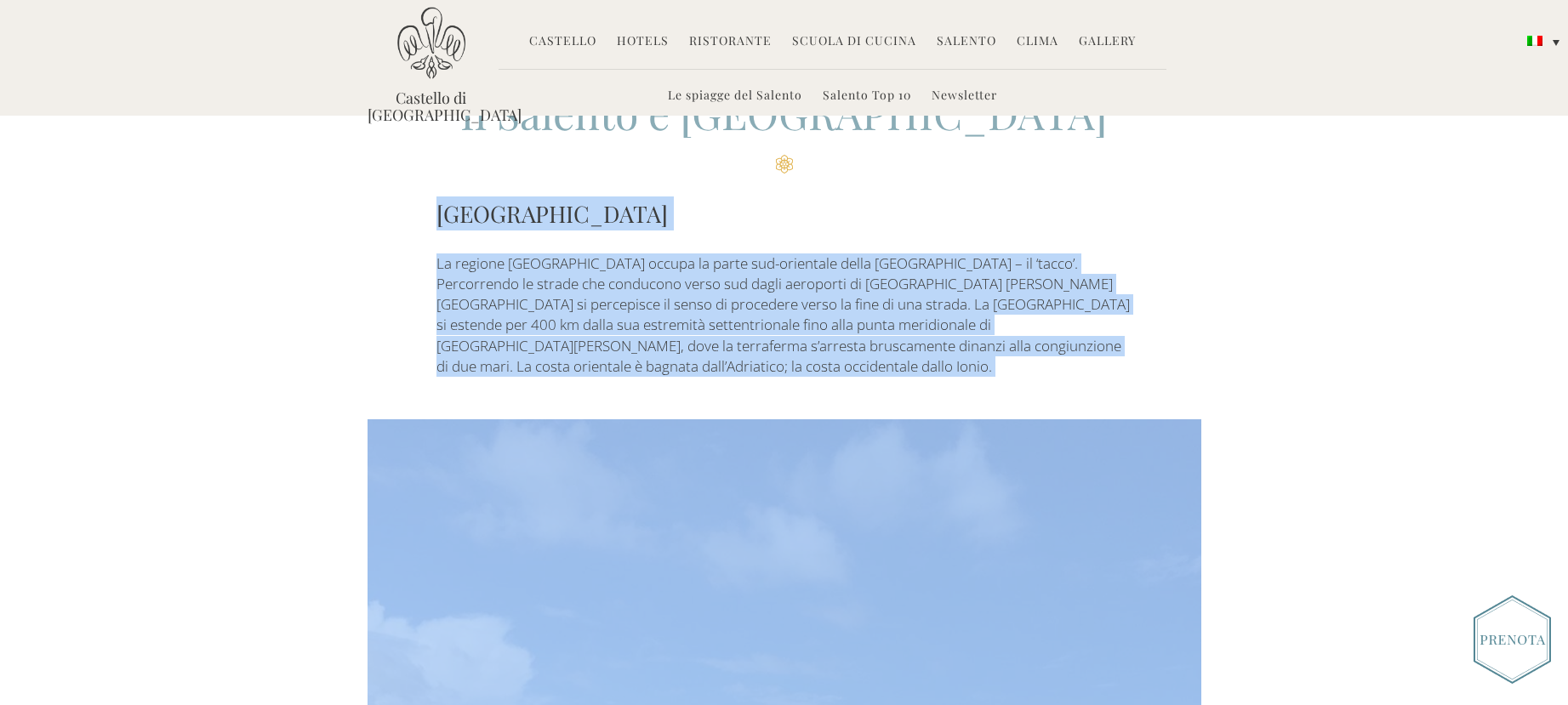
scroll to position [485, 0]
click at [438, 224] on h3 "PUGLIA" at bounding box center [784, 215] width 695 height 34
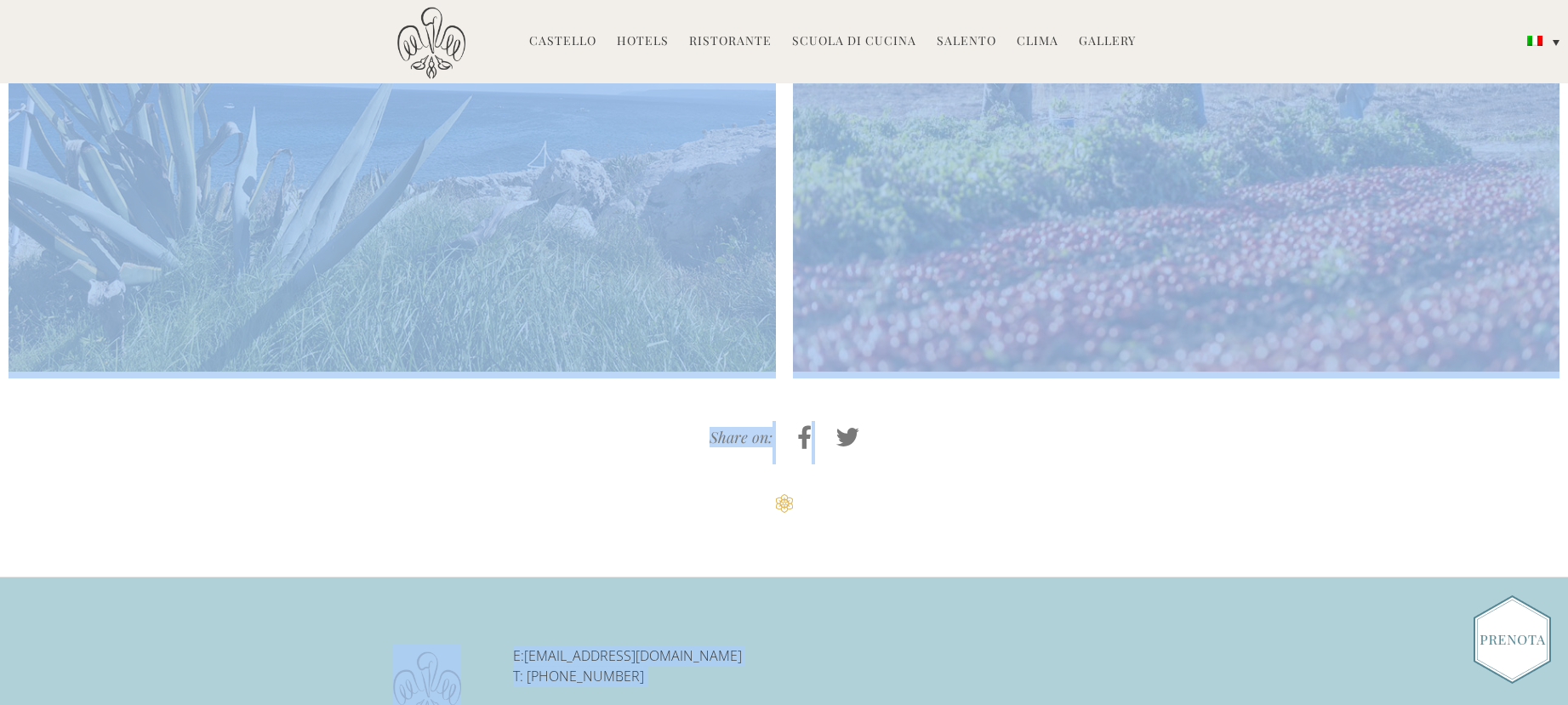
scroll to position [6320, 0]
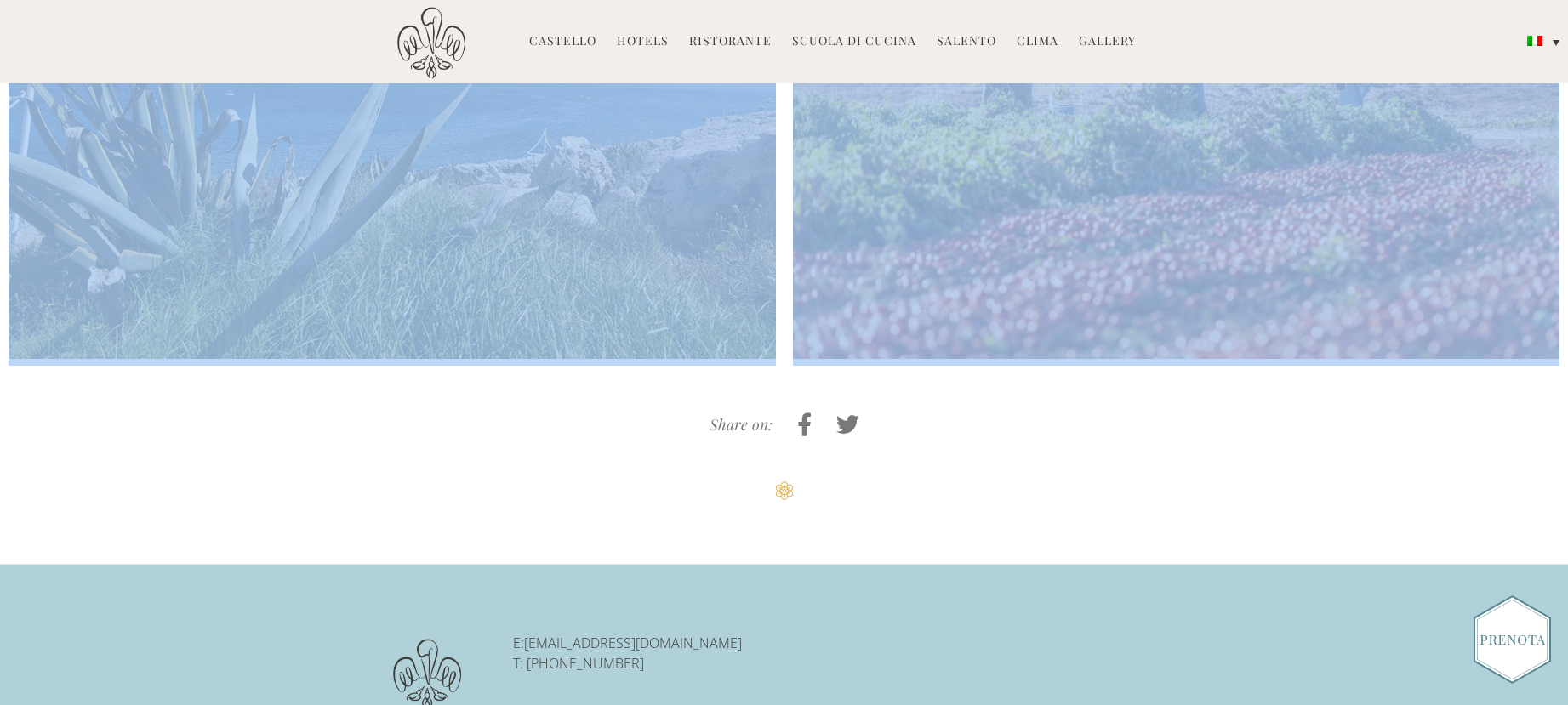
drag, startPoint x: 438, startPoint y: 213, endPoint x: 733, endPoint y: 228, distance: 295.4
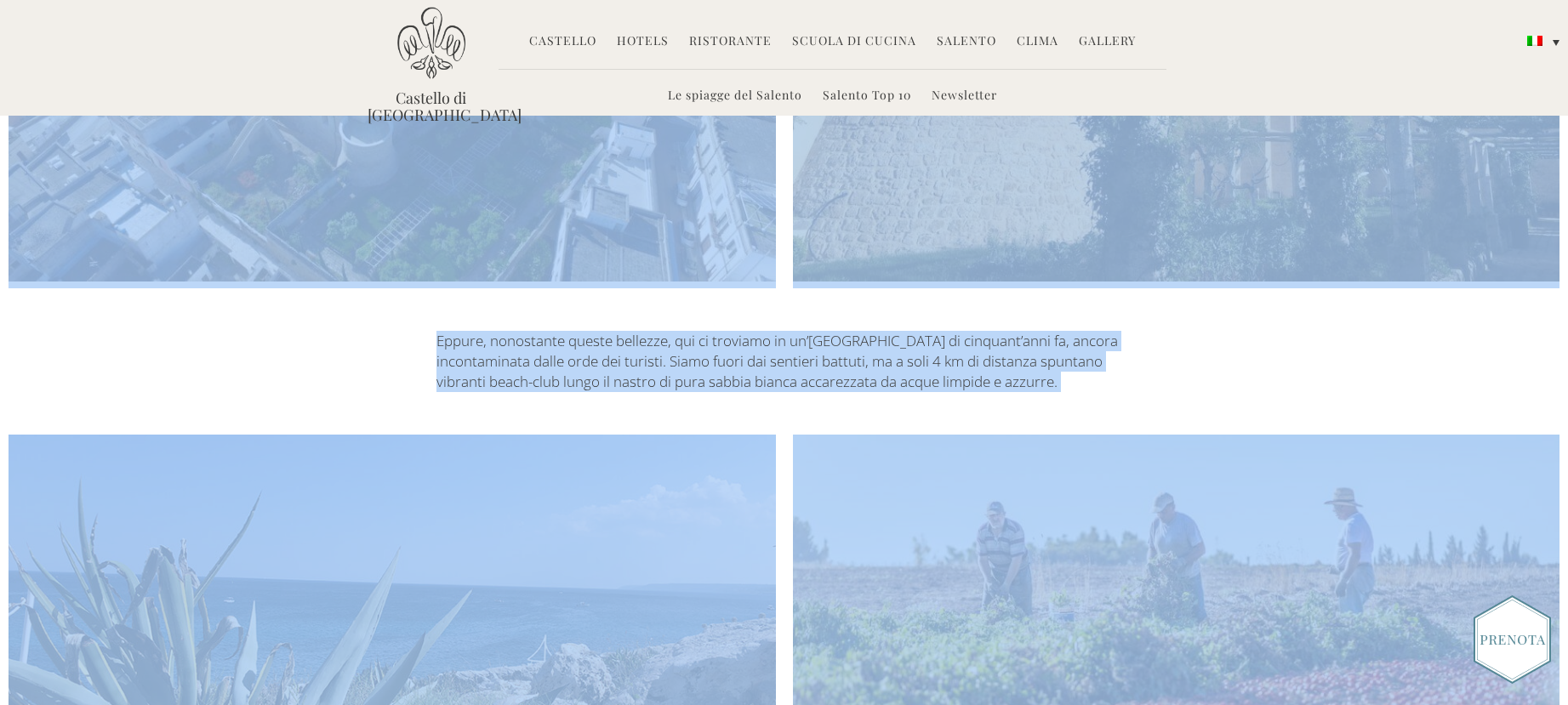
scroll to position [5809, 0]
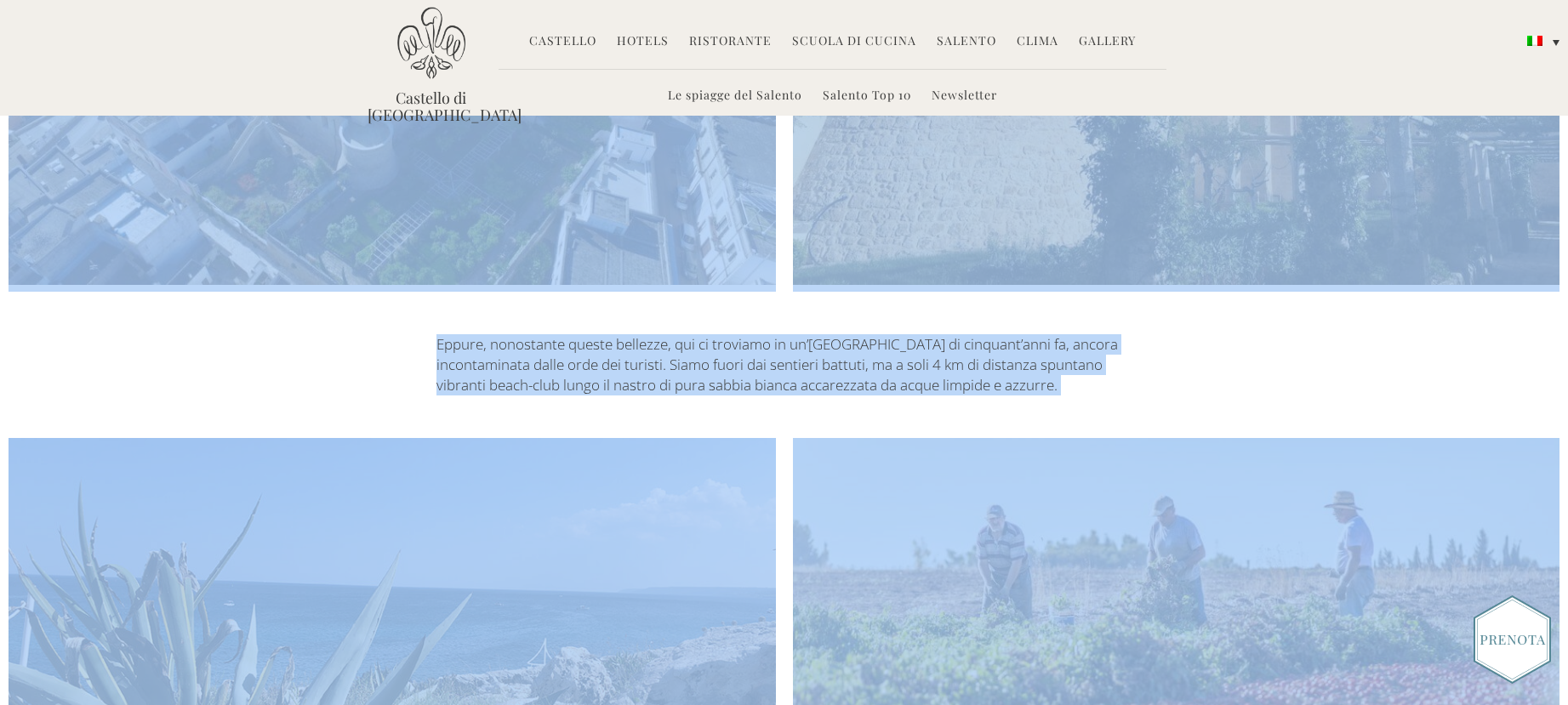
copy div "PUGLIA La regione Puglia occupa la parte sud-orientale della penisola italiana …"
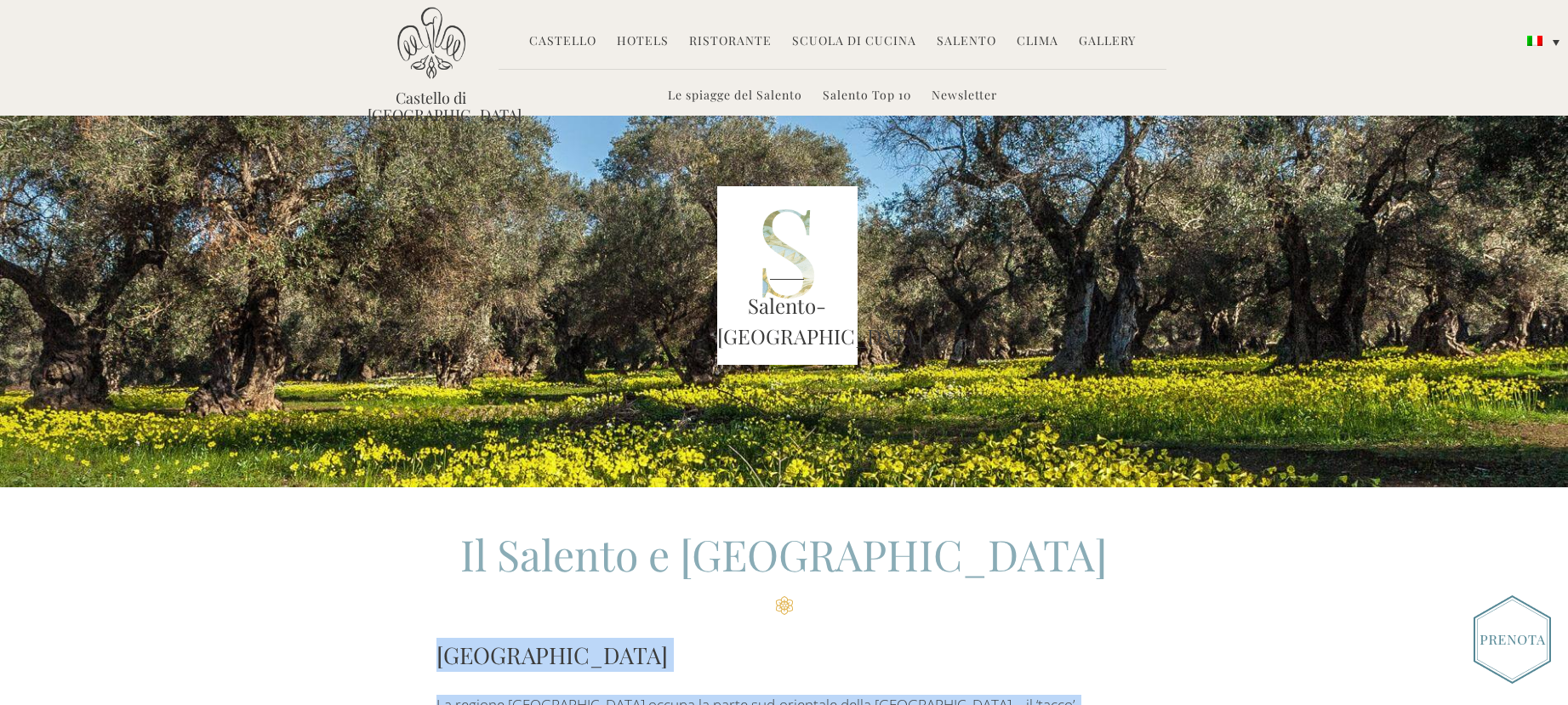
scroll to position [0, 0]
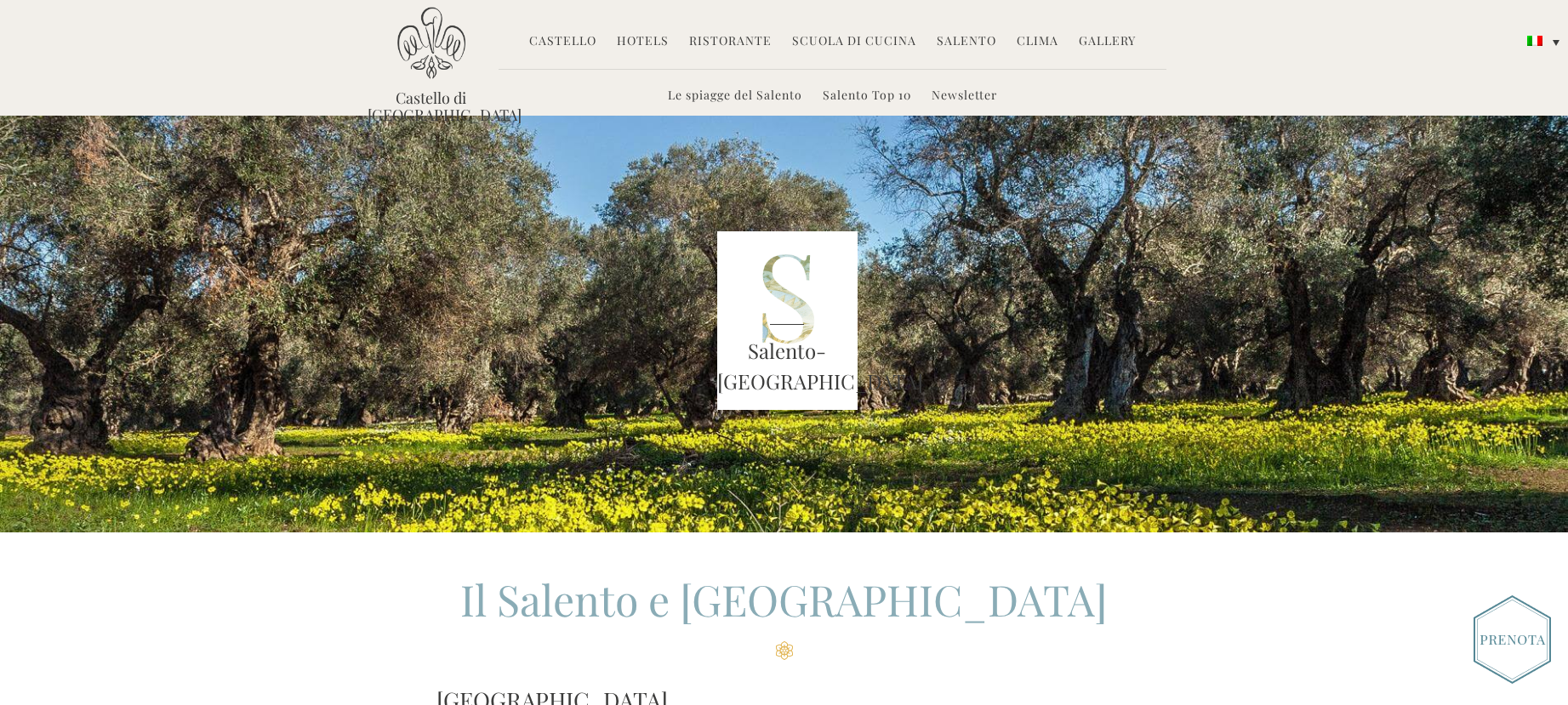
click at [965, 609] on h2 "Il Salento e la Puglia" at bounding box center [784, 616] width 695 height 89
click at [976, 605] on h2 "Il Salento e la Puglia" at bounding box center [784, 616] width 695 height 89
